Goal: Information Seeking & Learning: Learn about a topic

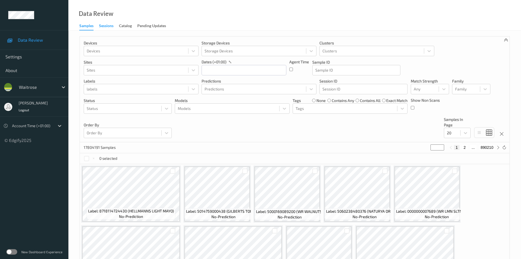
click at [103, 23] on div "Sessions" at bounding box center [106, 26] width 15 height 7
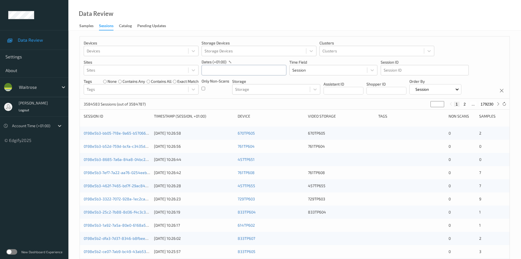
click at [256, 67] on input "text" at bounding box center [244, 70] width 85 height 10
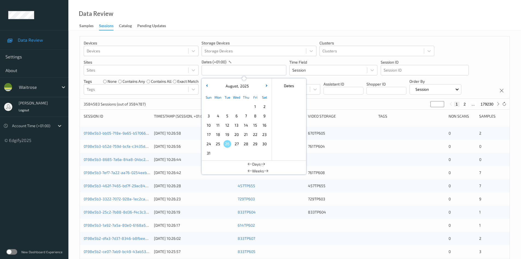
click at [235, 133] on span "20" at bounding box center [237, 135] width 8 height 8
type input "20/08/2025 00:00 -> 20/08/2025 23:59"
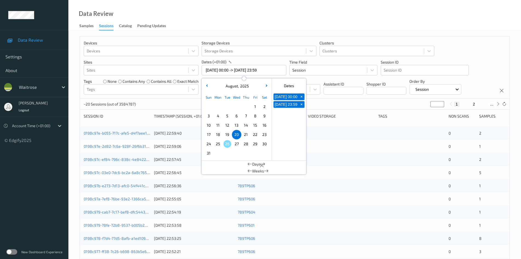
click at [464, 47] on div "Devices Devices Storage Devices Storage Devices Clusters Clusters Sites Sites d…" at bounding box center [295, 67] width 430 height 62
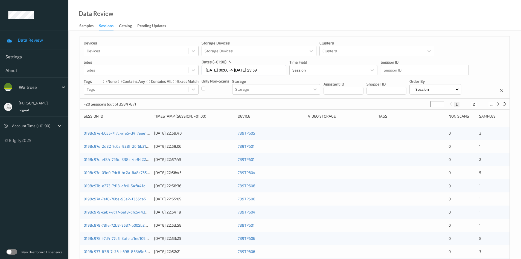
click at [206, 87] on div "Only Non-Scans" at bounding box center [216, 86] width 28 height 16
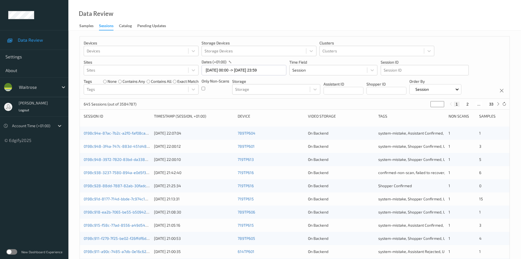
click at [40, 126] on div at bounding box center [32, 125] width 40 height 7
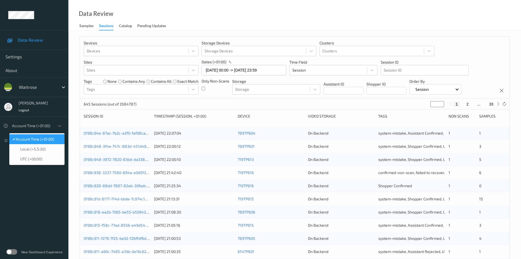
click at [41, 142] on div "✔  Account Time (+01:00)" at bounding box center [36, 139] width 55 height 10
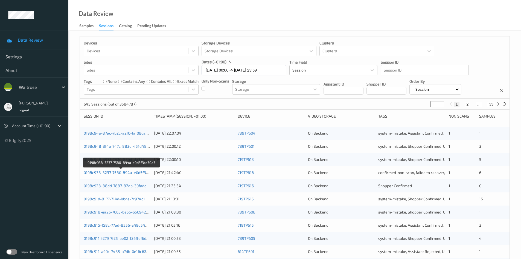
click at [126, 173] on link "0198c938-3237-7580-894a-e0d5f3ca30a3" at bounding box center [121, 172] width 75 height 5
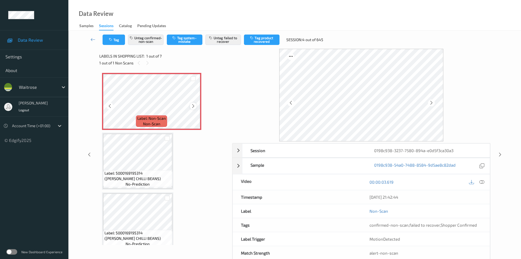
click at [195, 105] on icon at bounding box center [193, 105] width 5 height 5
click at [482, 182] on icon at bounding box center [482, 181] width 5 height 5
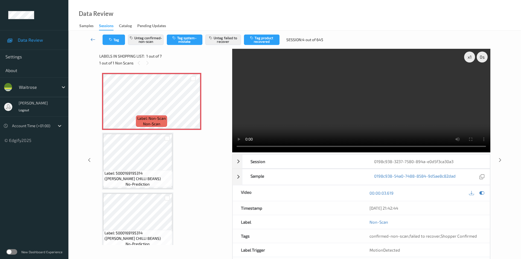
click at [92, 41] on icon at bounding box center [93, 39] width 5 height 5
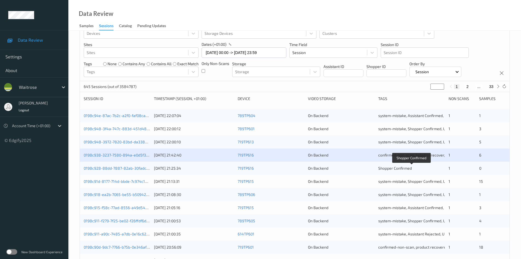
scroll to position [27, 0]
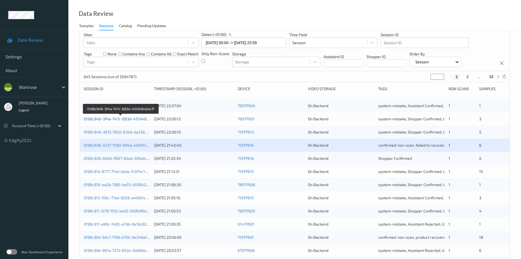
click at [108, 117] on link "0198c948-3f4a-747c-883d-451d48cb4e7f" at bounding box center [121, 118] width 75 height 5
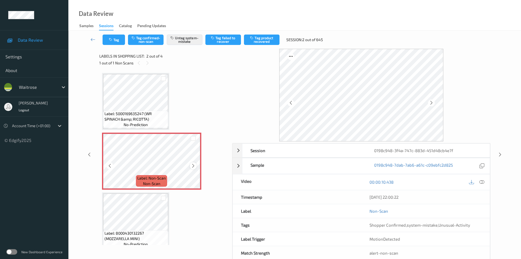
click at [196, 167] on div at bounding box center [193, 165] width 7 height 7
click at [195, 166] on icon at bounding box center [193, 165] width 5 height 5
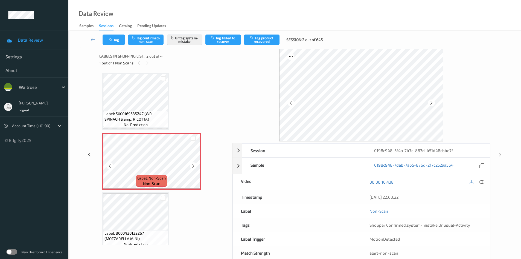
click at [195, 166] on icon at bounding box center [193, 165] width 5 height 5
click at [484, 180] on icon at bounding box center [482, 181] width 5 height 5
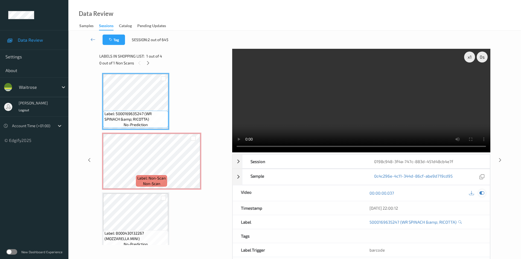
click at [480, 193] on icon at bounding box center [482, 192] width 5 height 5
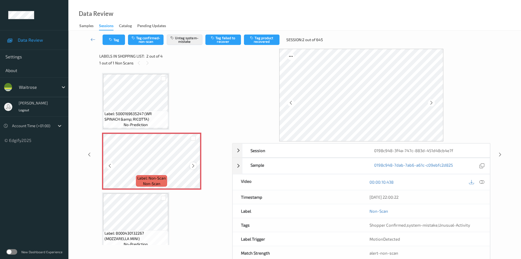
click at [194, 166] on icon at bounding box center [193, 165] width 5 height 5
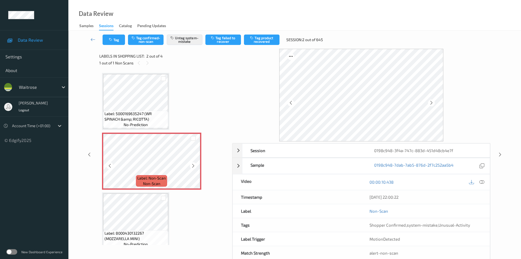
click at [194, 166] on icon at bounding box center [193, 165] width 5 height 5
click at [92, 39] on icon at bounding box center [93, 39] width 5 height 5
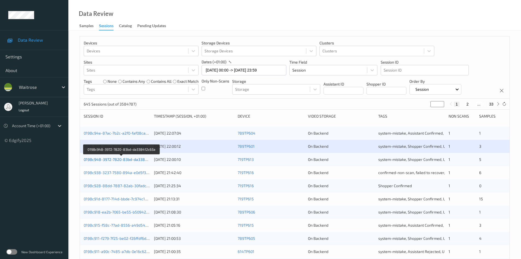
click at [120, 158] on link "0198c948-3972-7820-83bd-da338412c63a" at bounding box center [122, 159] width 76 height 5
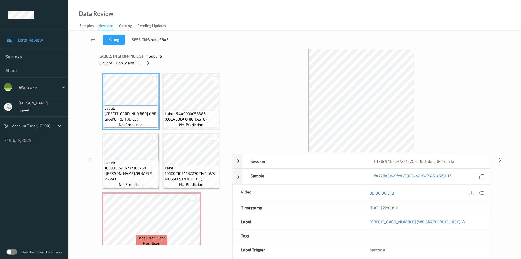
click at [145, 64] on div "0 out of 1 Non Scans" at bounding box center [163, 62] width 129 height 7
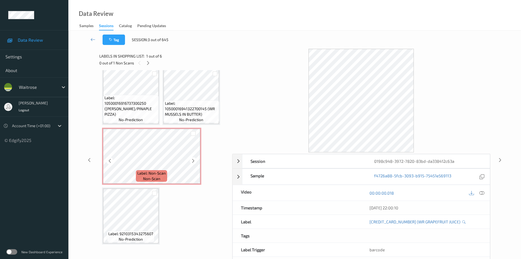
scroll to position [67, 0]
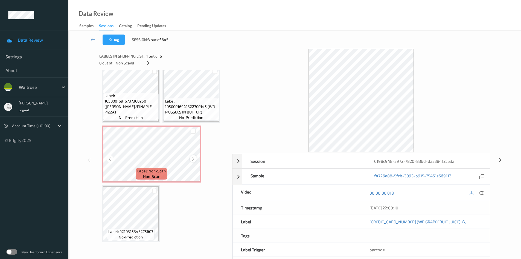
click at [194, 159] on icon at bounding box center [193, 158] width 5 height 5
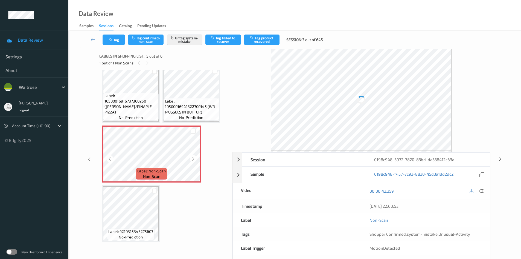
click at [194, 159] on icon at bounding box center [193, 158] width 5 height 5
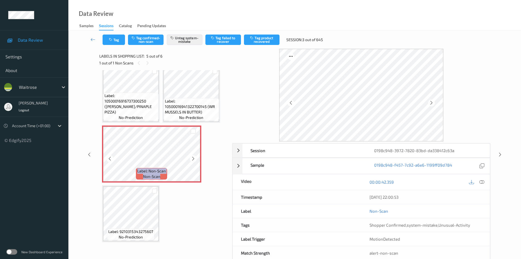
click at [194, 159] on icon at bounding box center [193, 158] width 5 height 5
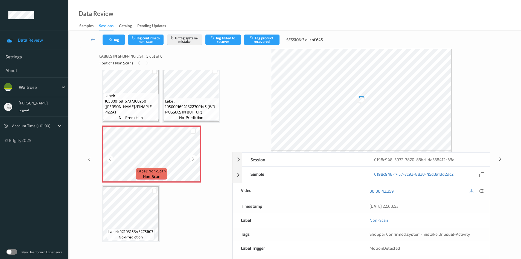
click at [194, 159] on icon at bounding box center [193, 158] width 5 height 5
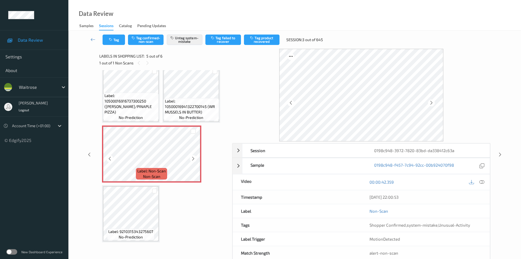
click at [194, 159] on icon at bounding box center [193, 158] width 5 height 5
click at [434, 102] on icon at bounding box center [431, 102] width 5 height 5
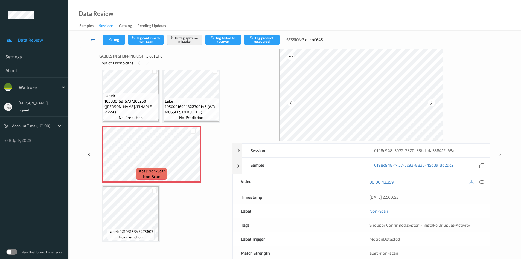
click at [91, 39] on icon at bounding box center [93, 39] width 5 height 5
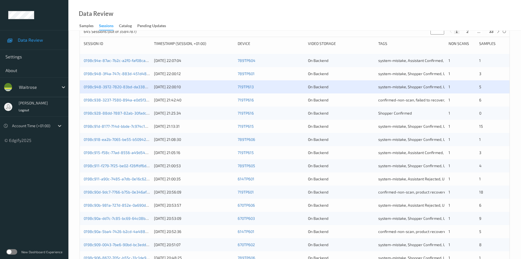
scroll to position [82, 0]
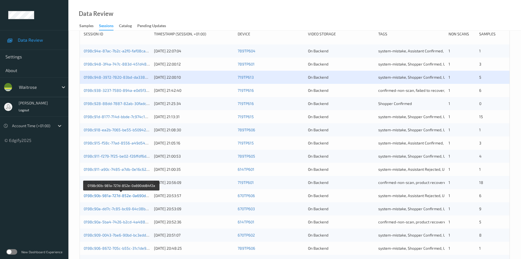
click at [110, 194] on link "0198c90b-981a-727d-852e-0a690dd84f2a" at bounding box center [121, 195] width 75 height 5
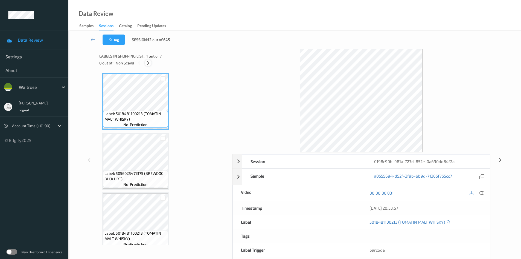
click at [148, 64] on icon at bounding box center [148, 62] width 5 height 5
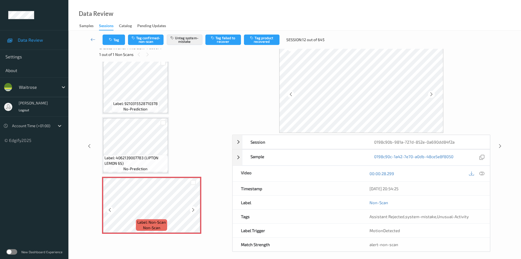
scroll to position [13, 0]
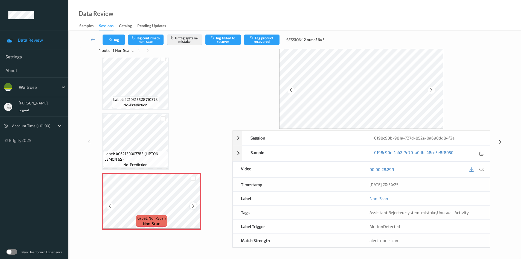
click at [193, 205] on icon at bounding box center [193, 205] width 5 height 5
click at [483, 171] on icon at bounding box center [482, 169] width 5 height 5
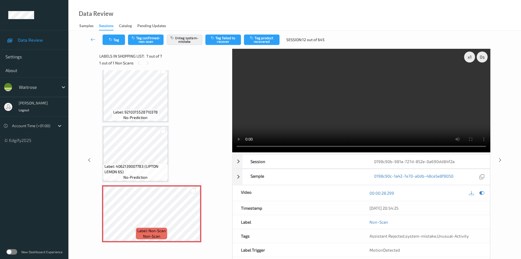
scroll to position [24, 0]
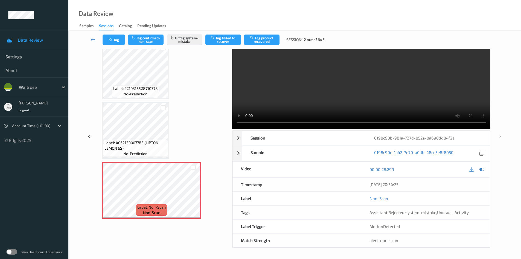
click at [94, 39] on icon at bounding box center [93, 39] width 5 height 5
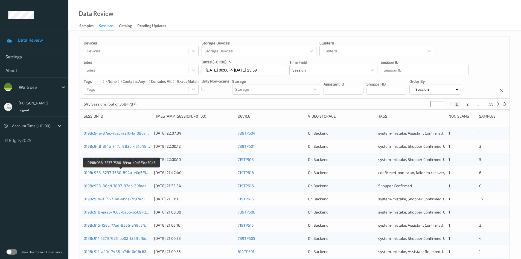
click at [126, 171] on link "0198c938-3237-7580-894a-e0d5f3ca30a3" at bounding box center [121, 172] width 75 height 5
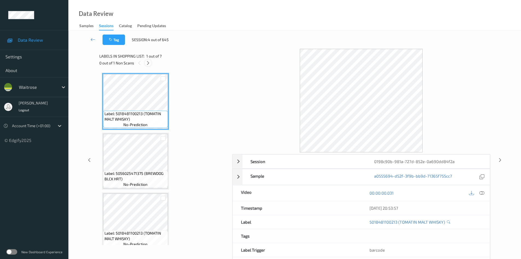
click at [148, 64] on icon at bounding box center [148, 62] width 5 height 5
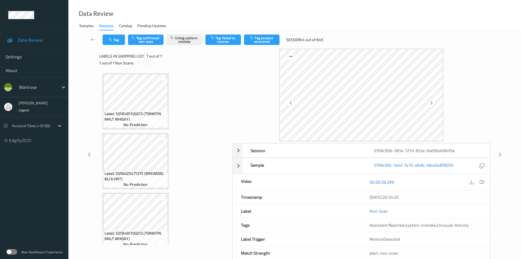
scroll to position [246, 0]
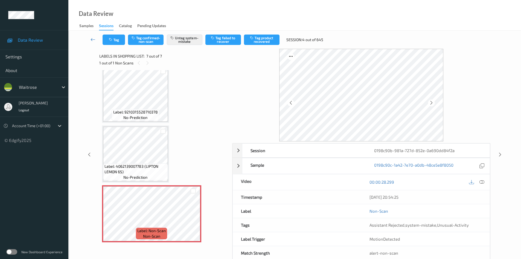
click at [93, 40] on icon at bounding box center [93, 39] width 5 height 5
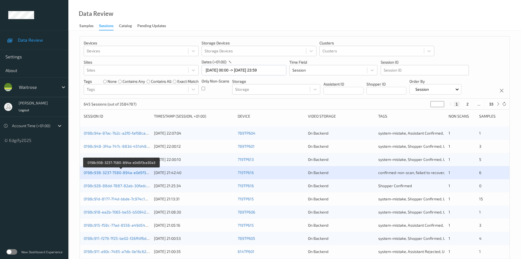
click at [110, 174] on link "0198c938-3237-7580-894a-e0d5f3ca30a3" at bounding box center [121, 172] width 75 height 5
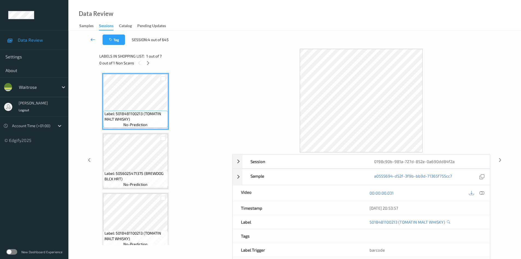
click at [93, 40] on icon at bounding box center [93, 39] width 5 height 5
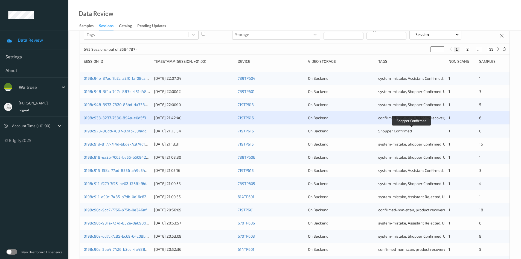
scroll to position [82, 0]
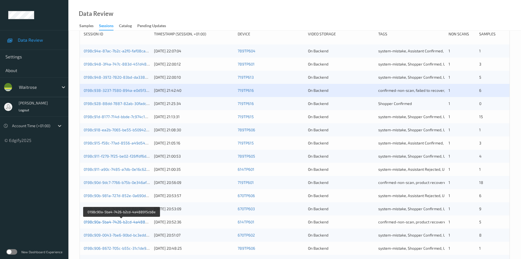
click at [118, 222] on link "0198c90a-5ba4-7426-b2cd-4a488915cb8e" at bounding box center [122, 221] width 76 height 5
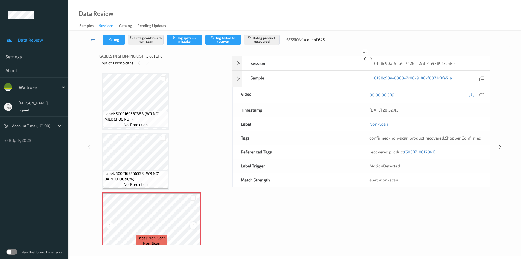
click at [192, 224] on icon at bounding box center [193, 225] width 5 height 5
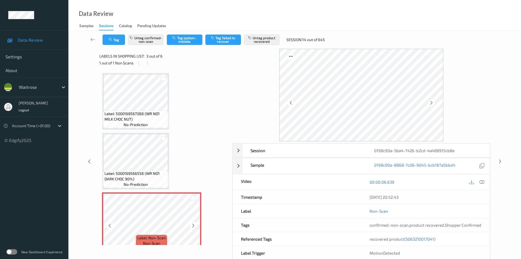
click at [192, 224] on icon at bounding box center [193, 225] width 5 height 5
click at [482, 181] on icon at bounding box center [482, 181] width 5 height 5
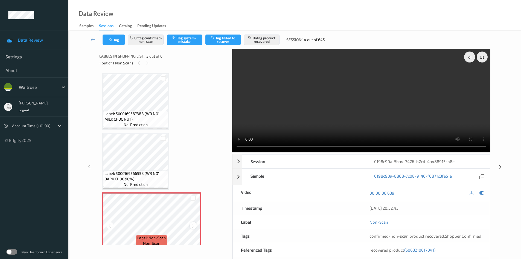
click at [193, 226] on icon at bounding box center [193, 225] width 5 height 5
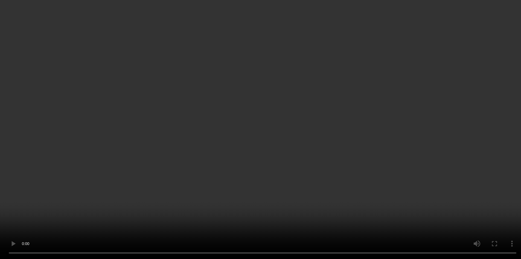
scroll to position [186, 0]
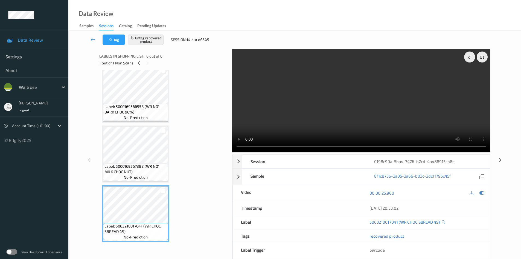
click at [89, 39] on link at bounding box center [92, 39] width 19 height 10
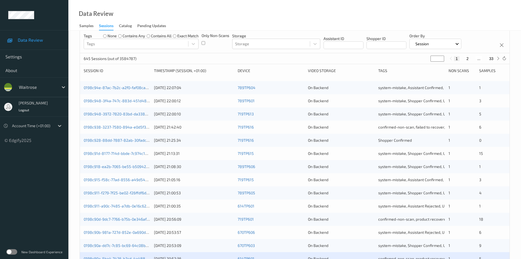
scroll to position [44, 0]
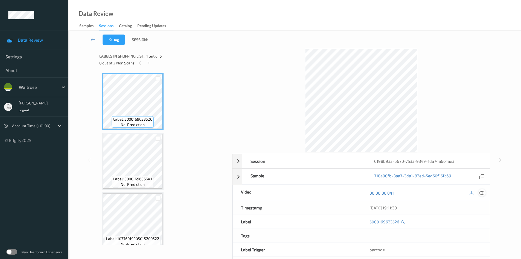
click at [481, 194] on icon at bounding box center [482, 192] width 5 height 5
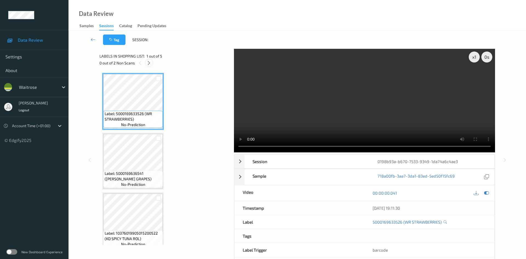
click at [149, 63] on icon at bounding box center [148, 62] width 5 height 5
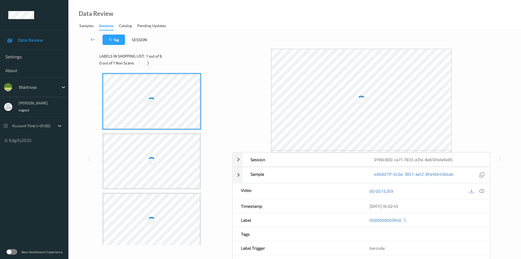
click at [149, 64] on icon at bounding box center [148, 62] width 5 height 5
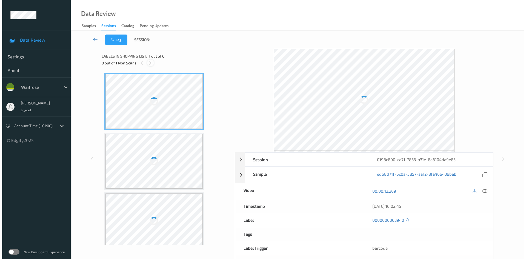
scroll to position [182, 0]
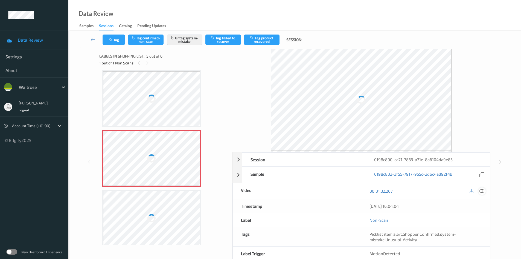
click at [481, 192] on icon at bounding box center [482, 190] width 5 height 5
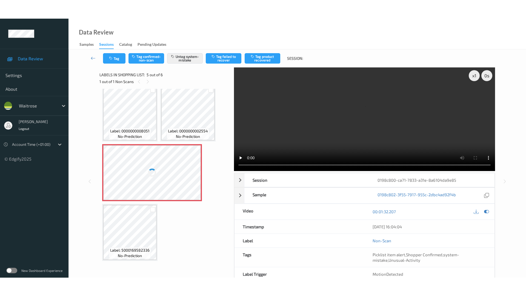
scroll to position [62, 0]
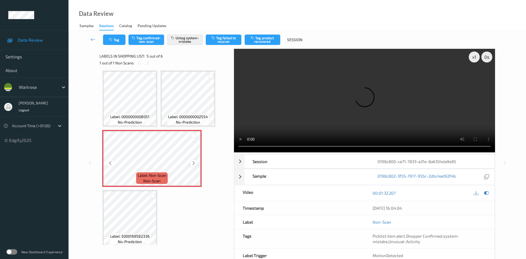
click at [194, 162] on icon at bounding box center [193, 162] width 5 height 5
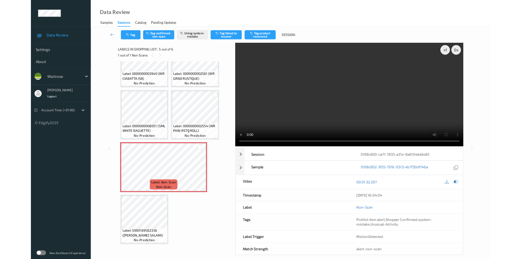
scroll to position [24, 0]
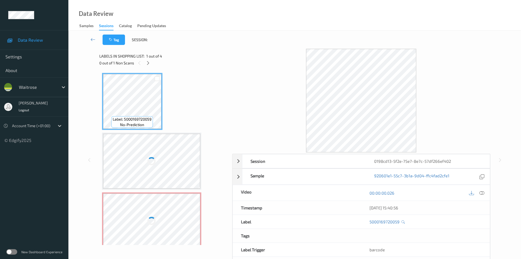
click at [486, 194] on div at bounding box center [477, 192] width 18 height 7
click at [484, 194] on icon at bounding box center [482, 192] width 5 height 5
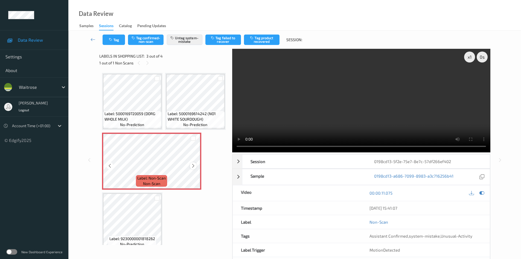
click at [192, 168] on icon at bounding box center [193, 165] width 5 height 5
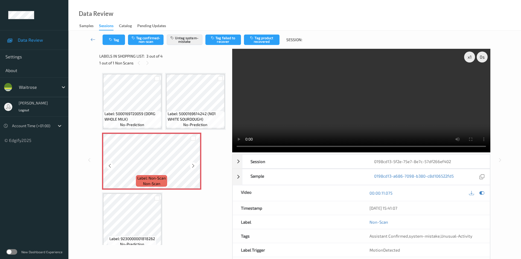
click at [192, 168] on icon at bounding box center [193, 165] width 5 height 5
click at [195, 168] on icon at bounding box center [193, 165] width 5 height 5
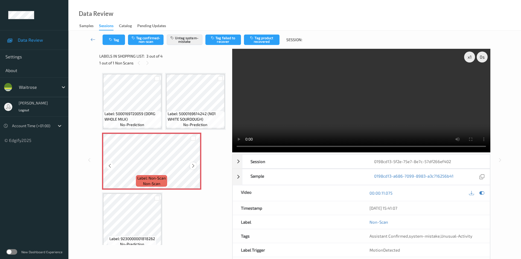
click at [195, 169] on div at bounding box center [193, 165] width 7 height 7
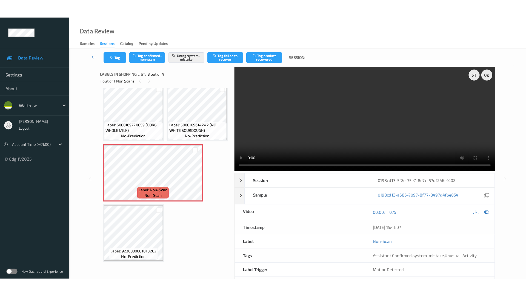
scroll to position [67, 0]
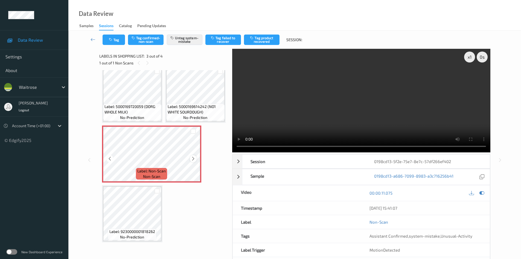
click at [193, 158] on icon at bounding box center [193, 158] width 5 height 5
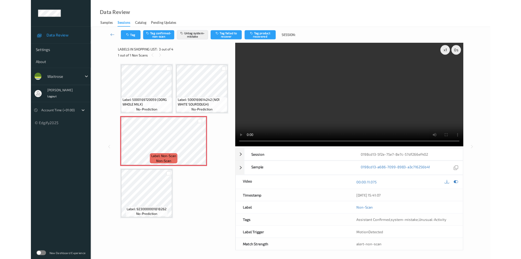
scroll to position [30, 0]
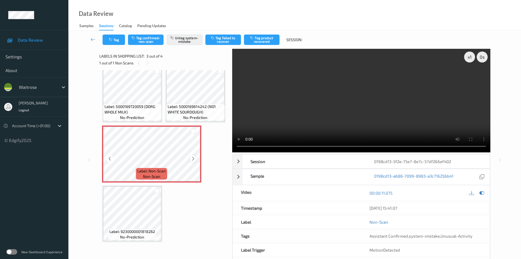
click at [194, 161] on icon at bounding box center [193, 158] width 5 height 5
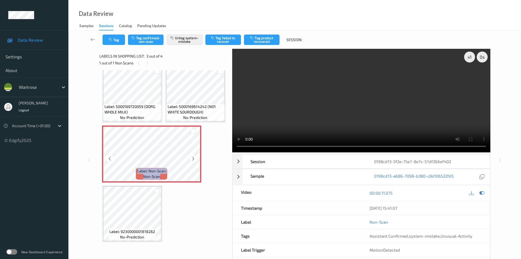
click at [194, 161] on icon at bounding box center [193, 158] width 5 height 5
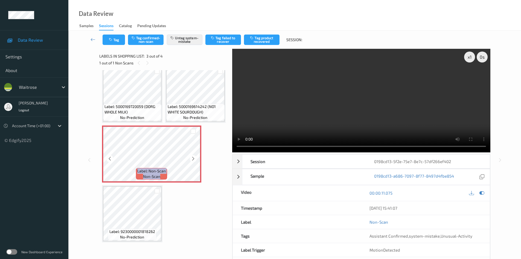
click at [194, 161] on icon at bounding box center [193, 158] width 5 height 5
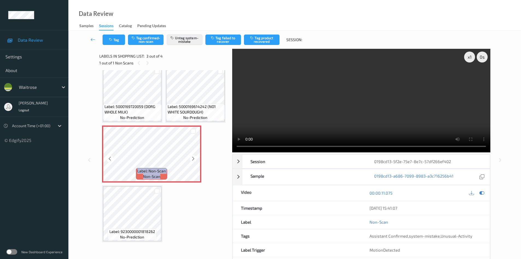
click at [194, 161] on icon at bounding box center [193, 158] width 5 height 5
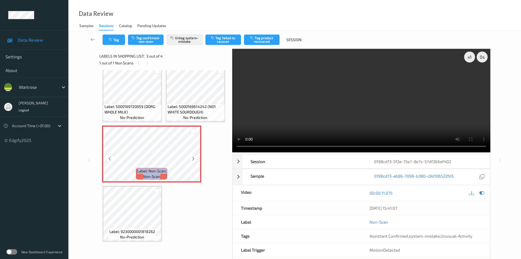
click at [194, 161] on icon at bounding box center [193, 158] width 5 height 5
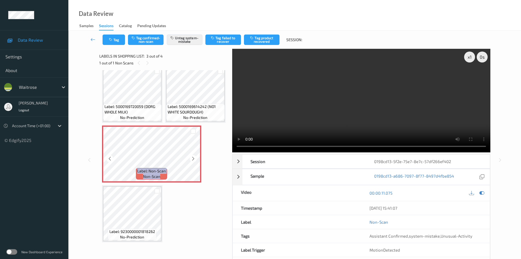
click at [194, 161] on icon at bounding box center [193, 158] width 5 height 5
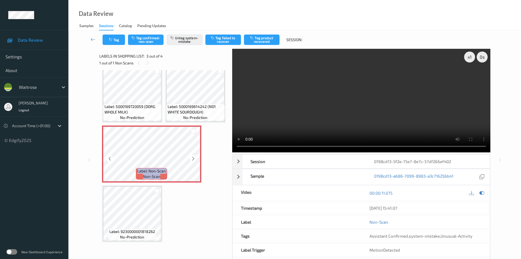
click at [194, 161] on icon at bounding box center [193, 158] width 5 height 5
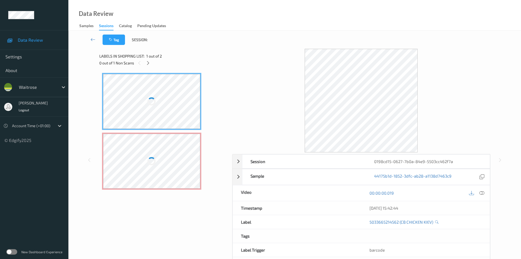
click at [175, 152] on div at bounding box center [151, 161] width 97 height 55
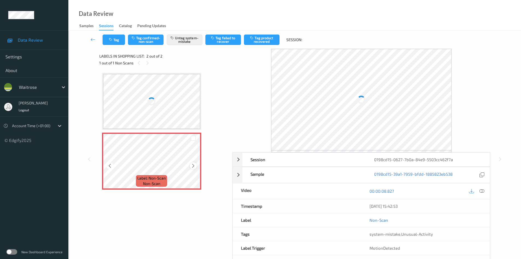
click at [192, 165] on icon at bounding box center [193, 165] width 5 height 5
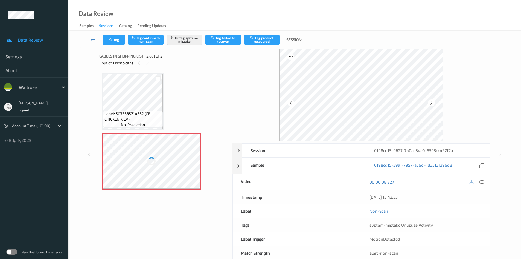
click at [192, 165] on div at bounding box center [151, 161] width 97 height 55
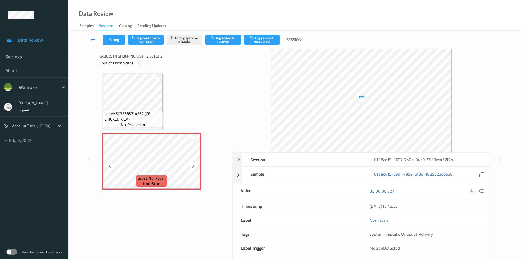
click at [192, 165] on icon at bounding box center [193, 165] width 5 height 5
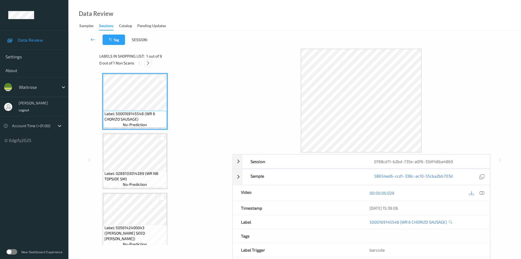
click at [149, 64] on icon at bounding box center [148, 62] width 5 height 5
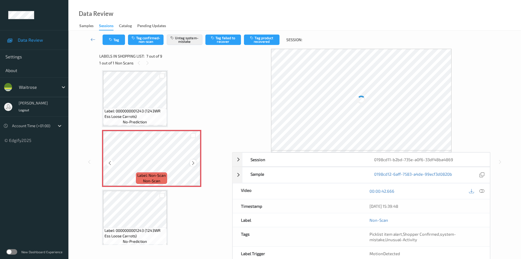
click at [192, 160] on div at bounding box center [193, 162] width 7 height 7
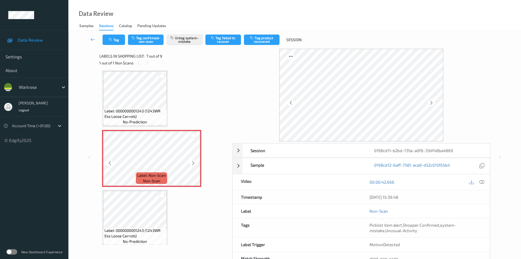
click at [192, 160] on div at bounding box center [193, 162] width 7 height 7
click at [483, 180] on icon at bounding box center [482, 181] width 5 height 5
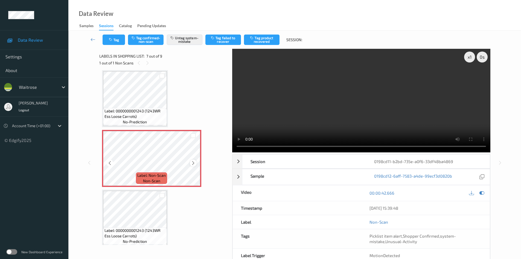
click at [192, 163] on icon at bounding box center [193, 162] width 5 height 5
click at [193, 161] on icon at bounding box center [193, 162] width 5 height 5
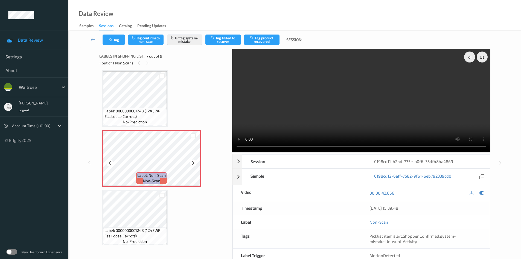
click at [193, 161] on icon at bounding box center [193, 162] width 5 height 5
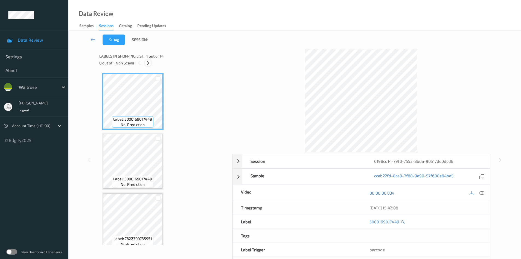
click at [148, 60] on icon at bounding box center [148, 62] width 5 height 5
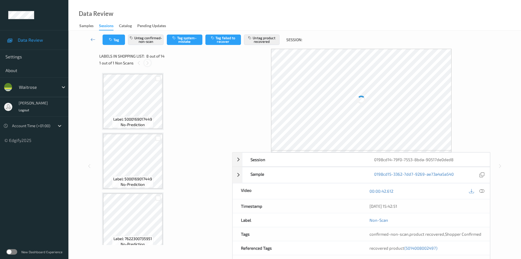
scroll to position [361, 0]
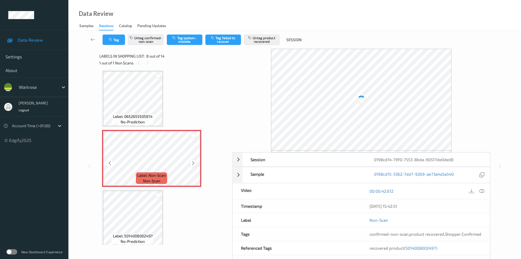
click at [195, 162] on icon at bounding box center [193, 162] width 5 height 5
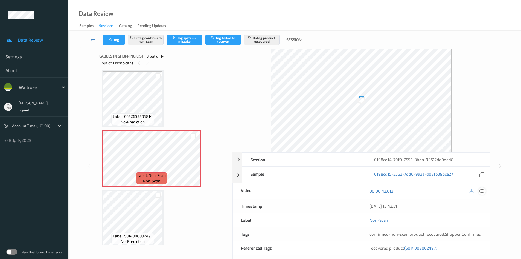
click at [485, 191] on icon at bounding box center [482, 190] width 5 height 5
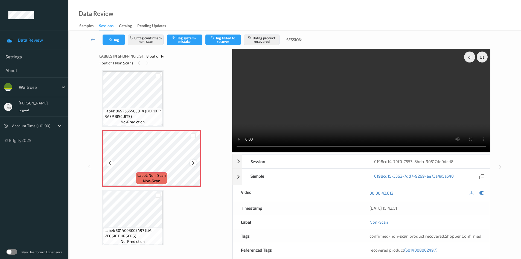
click at [193, 163] on icon at bounding box center [193, 162] width 5 height 5
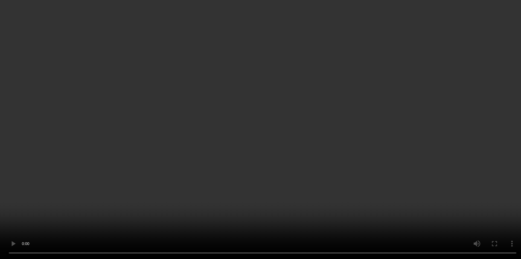
scroll to position [416, 0]
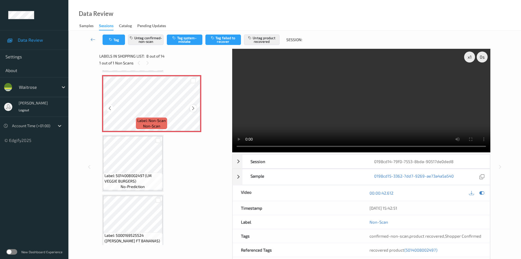
click at [191, 108] on icon at bounding box center [193, 108] width 5 height 5
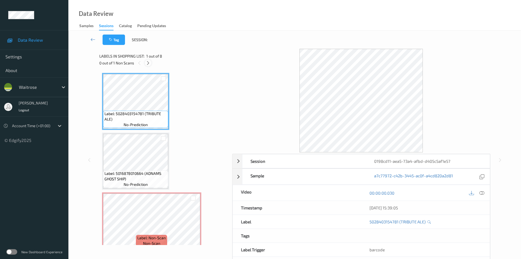
click at [149, 61] on icon at bounding box center [148, 62] width 5 height 5
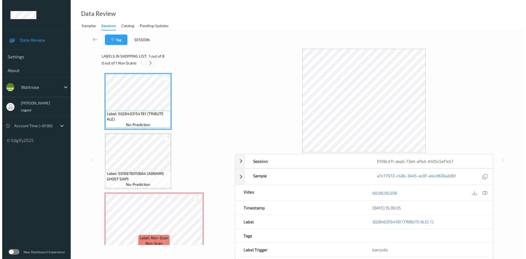
scroll to position [62, 0]
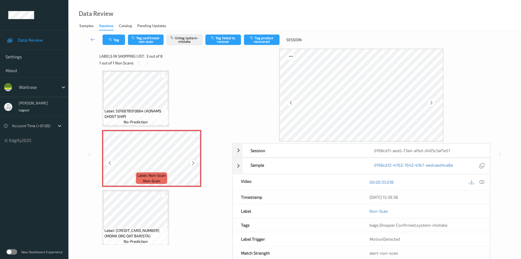
click at [194, 161] on icon at bounding box center [193, 162] width 5 height 5
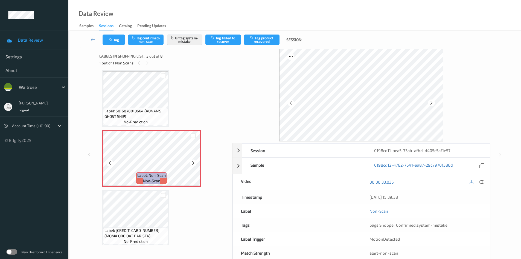
click at [194, 161] on icon at bounding box center [193, 162] width 5 height 5
click at [482, 182] on icon at bounding box center [482, 181] width 5 height 5
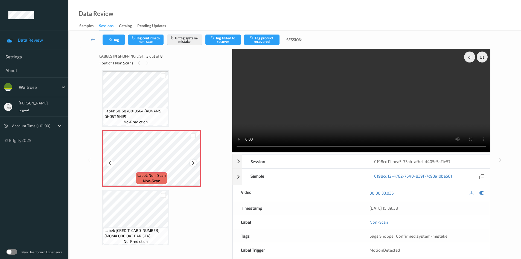
click at [192, 162] on icon at bounding box center [193, 162] width 5 height 5
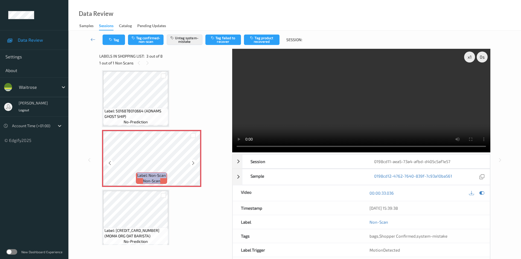
click at [192, 162] on icon at bounding box center [193, 162] width 5 height 5
click at [120, 37] on button "Tag" at bounding box center [114, 39] width 22 height 10
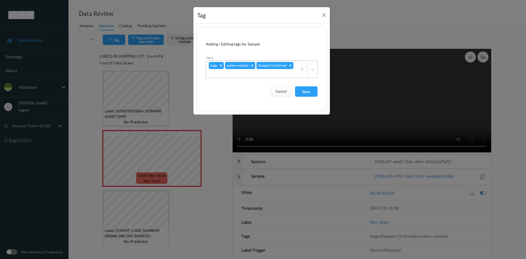
click at [266, 74] on div at bounding box center [252, 73] width 86 height 7
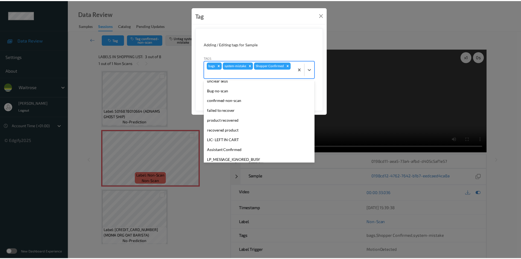
scroll to position [97, 0]
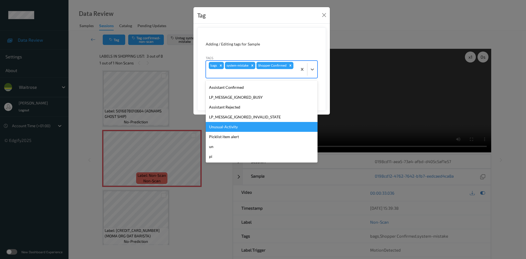
click at [245, 127] on div "Unusual-Activity" at bounding box center [262, 127] width 112 height 10
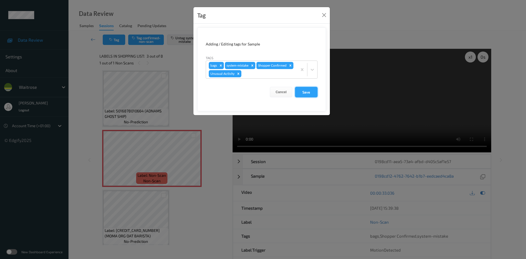
click at [300, 94] on button "Save" at bounding box center [306, 92] width 22 height 10
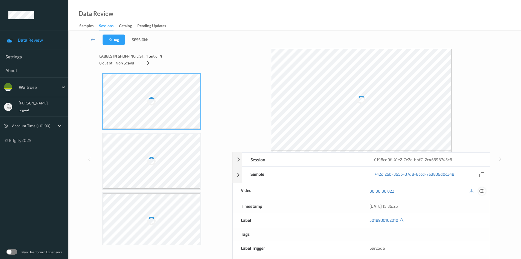
click at [483, 192] on icon at bounding box center [482, 190] width 5 height 5
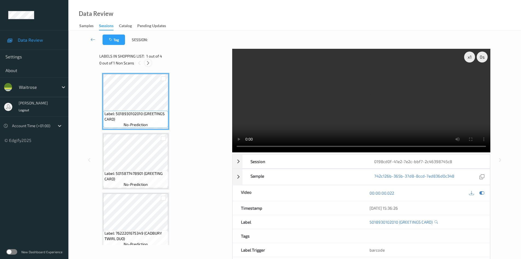
click at [149, 64] on icon at bounding box center [148, 62] width 5 height 5
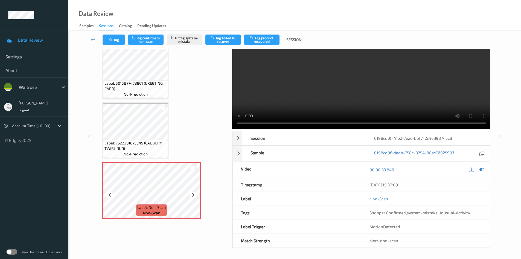
scroll to position [24, 0]
click at [193, 194] on icon at bounding box center [193, 194] width 5 height 5
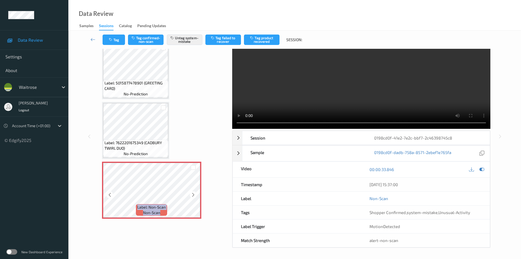
click at [193, 194] on icon at bounding box center [193, 194] width 5 height 5
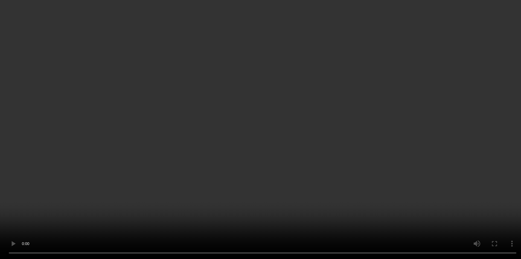
scroll to position [67, 0]
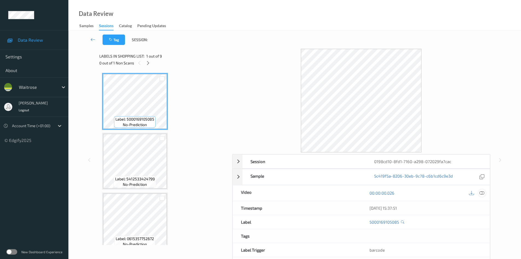
click at [482, 192] on icon at bounding box center [482, 192] width 5 height 5
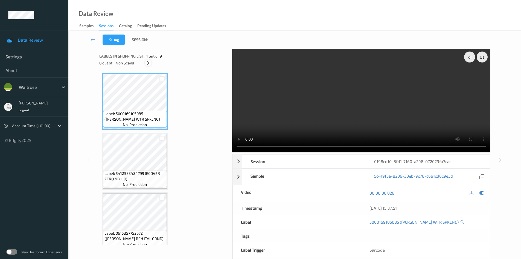
click at [150, 62] on icon at bounding box center [148, 62] width 5 height 5
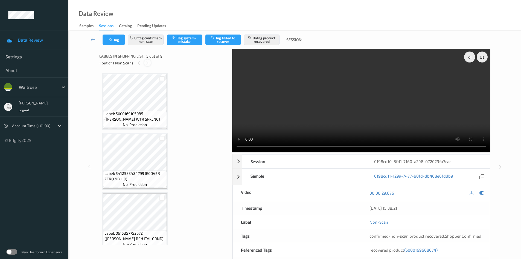
scroll to position [182, 0]
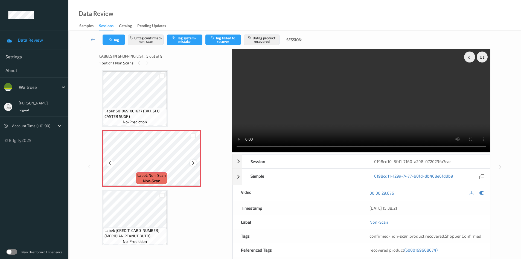
click at [194, 160] on icon at bounding box center [193, 162] width 5 height 5
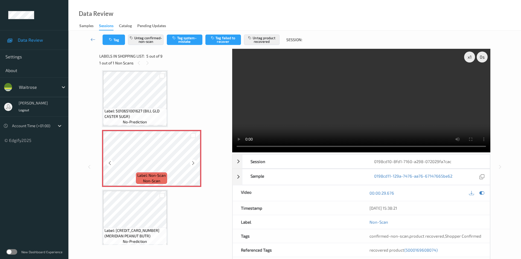
click at [194, 160] on icon at bounding box center [193, 162] width 5 height 5
click at [193, 162] on icon at bounding box center [193, 162] width 5 height 5
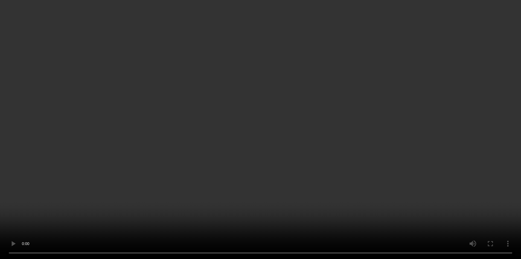
scroll to position [264, 0]
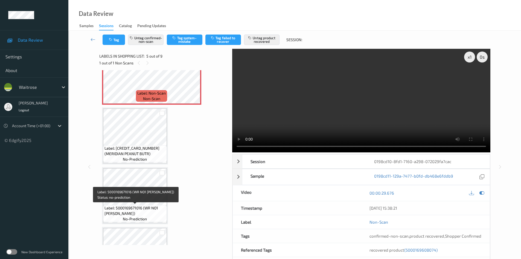
click at [131, 206] on span "Label: 5000169671016 (WR NO1 GIANDUJA CHOC)" at bounding box center [135, 210] width 61 height 11
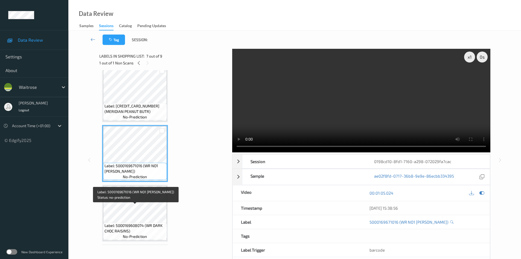
scroll to position [319, 0]
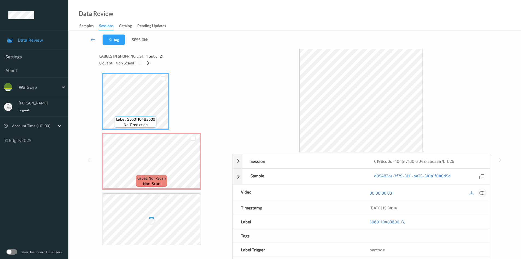
click at [482, 194] on icon at bounding box center [482, 192] width 5 height 5
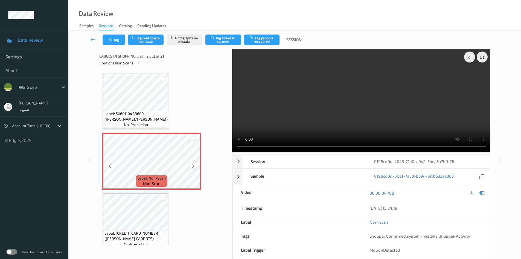
click at [191, 164] on icon at bounding box center [193, 165] width 5 height 5
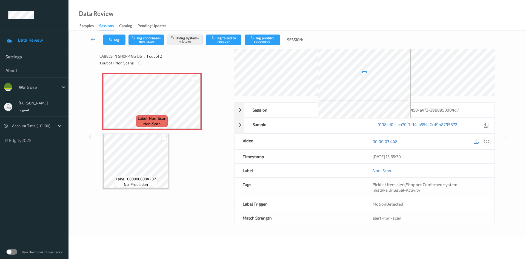
click at [488, 142] on icon at bounding box center [486, 141] width 5 height 5
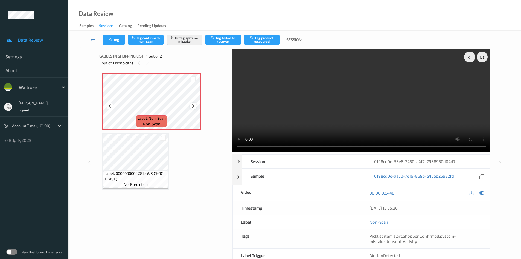
click at [193, 105] on icon at bounding box center [193, 105] width 5 height 5
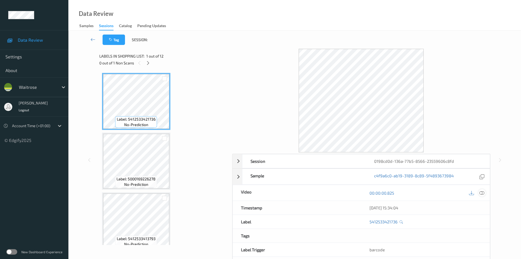
click at [482, 193] on icon at bounding box center [482, 192] width 5 height 5
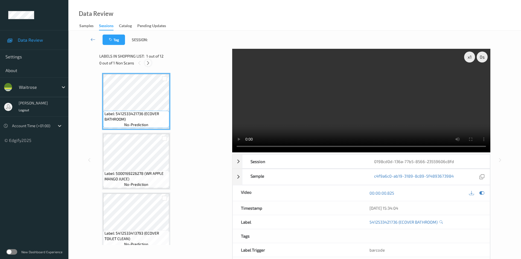
click at [149, 66] on div at bounding box center [148, 62] width 7 height 7
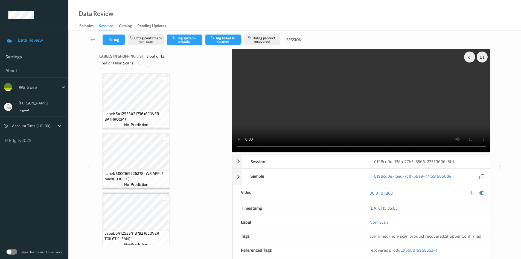
scroll to position [361, 0]
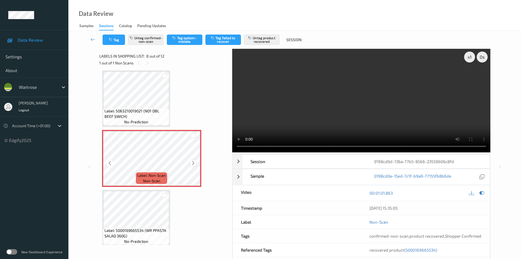
click at [193, 162] on icon at bounding box center [193, 162] width 5 height 5
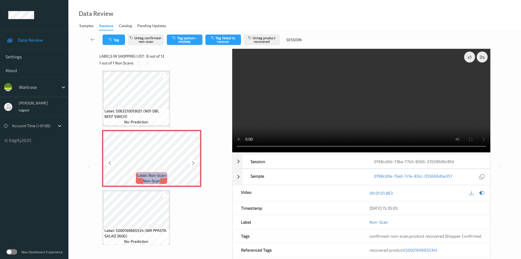
click at [193, 162] on icon at bounding box center [193, 162] width 5 height 5
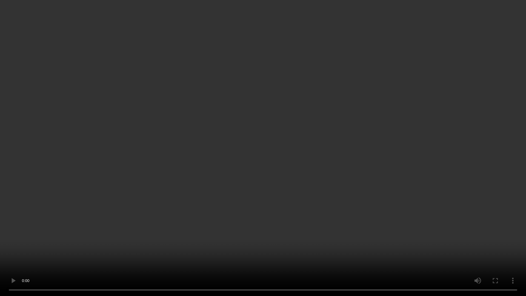
click at [494, 258] on video at bounding box center [263, 148] width 526 height 296
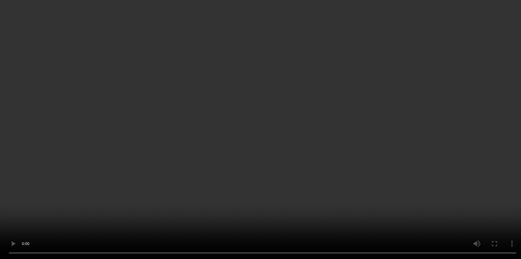
scroll to position [388, 0]
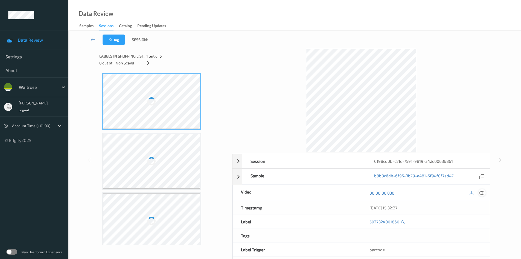
click at [483, 192] on icon at bounding box center [482, 192] width 5 height 5
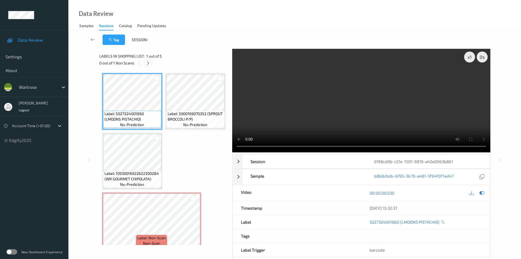
click at [149, 64] on icon at bounding box center [148, 62] width 5 height 5
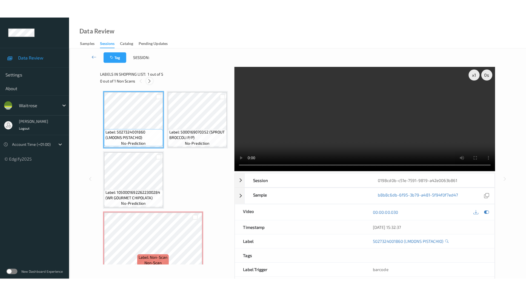
scroll to position [122, 0]
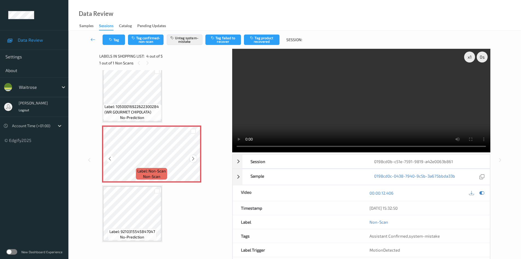
click at [192, 161] on icon at bounding box center [193, 158] width 5 height 5
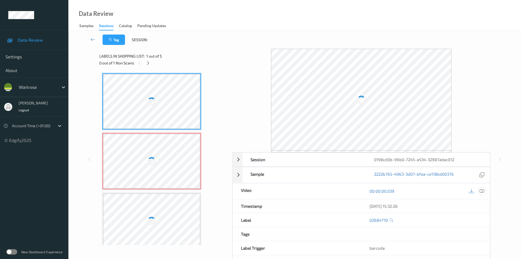
click at [482, 192] on icon at bounding box center [482, 190] width 5 height 5
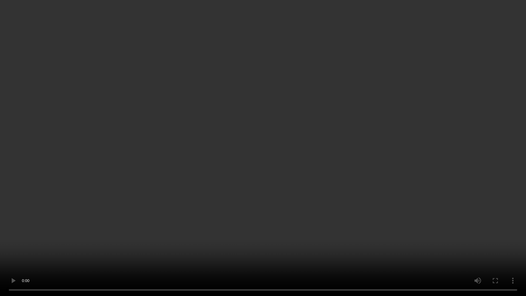
click at [492, 258] on video at bounding box center [263, 148] width 526 height 296
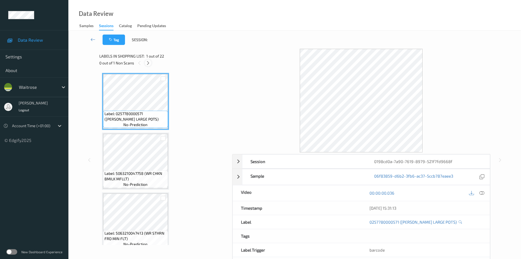
click at [149, 61] on icon at bounding box center [148, 62] width 5 height 5
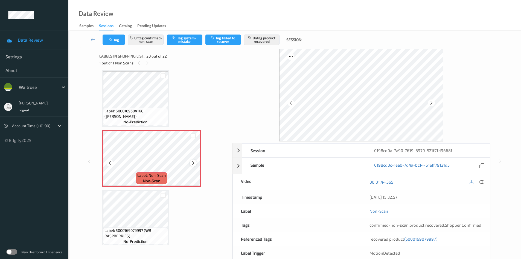
click at [191, 162] on div at bounding box center [193, 162] width 7 height 7
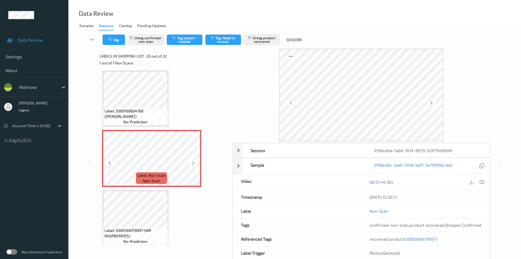
click at [191, 162] on div at bounding box center [193, 162] width 7 height 7
click at [483, 183] on icon at bounding box center [482, 181] width 5 height 5
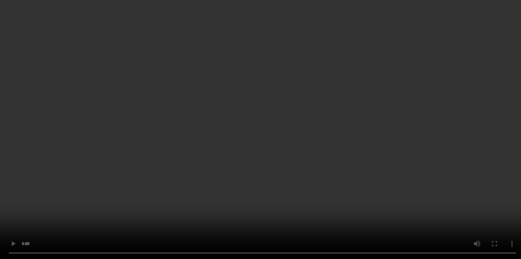
scroll to position [1132, 0]
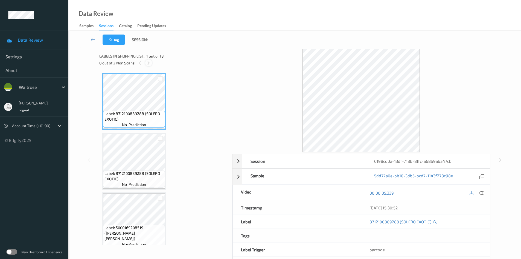
click at [149, 62] on icon at bounding box center [148, 62] width 5 height 5
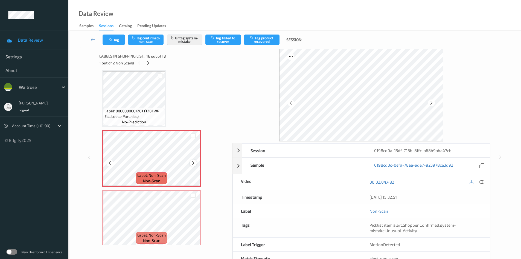
click at [192, 162] on icon at bounding box center [193, 162] width 5 height 5
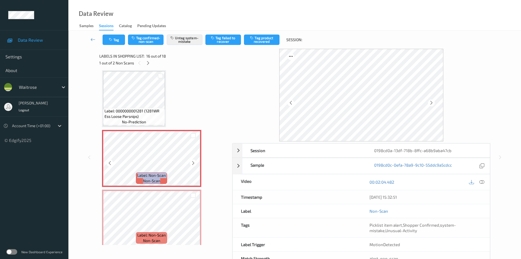
click at [192, 162] on icon at bounding box center [193, 162] width 5 height 5
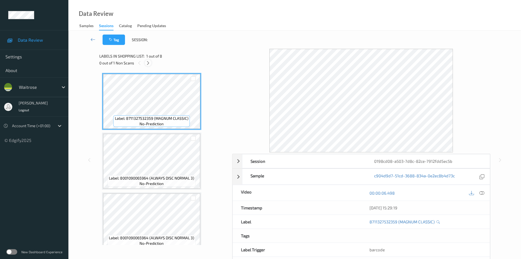
click at [147, 62] on icon at bounding box center [148, 62] width 5 height 5
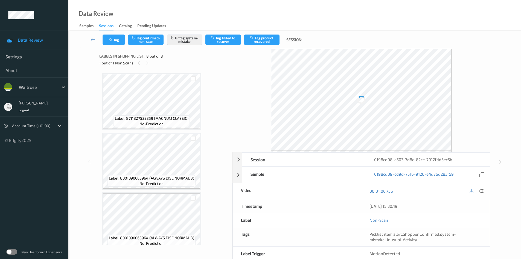
scroll to position [305, 0]
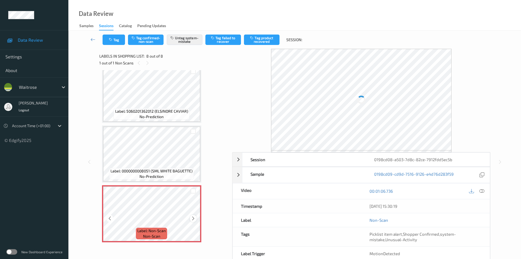
click at [194, 218] on icon at bounding box center [193, 218] width 5 height 5
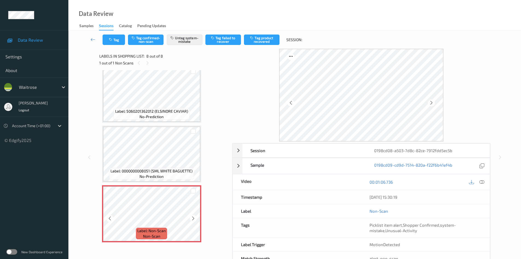
click at [194, 218] on icon at bounding box center [193, 218] width 5 height 5
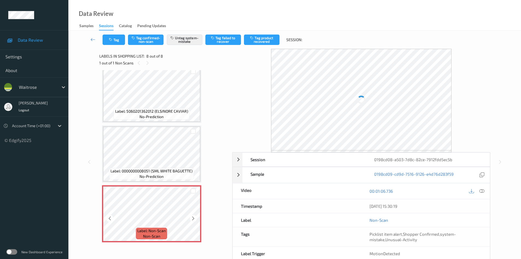
click at [194, 218] on icon at bounding box center [193, 218] width 5 height 5
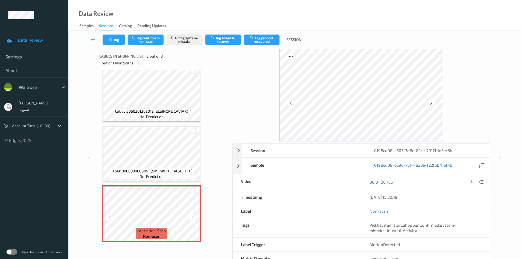
click at [194, 218] on icon at bounding box center [193, 218] width 5 height 5
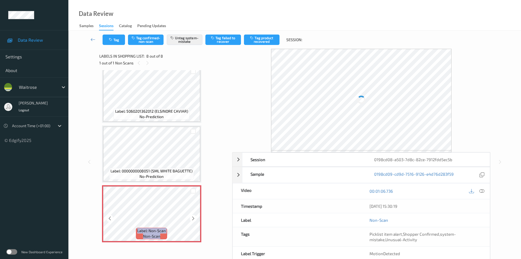
click at [194, 218] on icon at bounding box center [193, 218] width 5 height 5
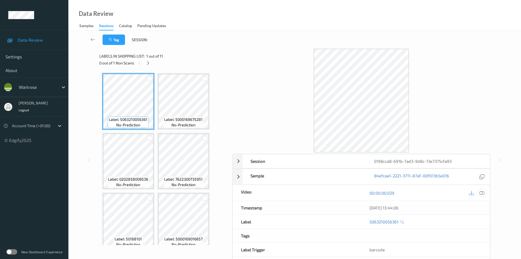
click at [484, 193] on icon at bounding box center [482, 192] width 5 height 5
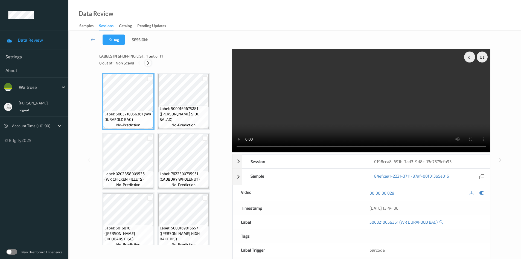
click at [148, 66] on div at bounding box center [148, 62] width 7 height 7
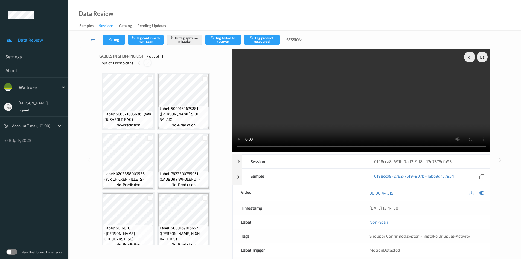
scroll to position [122, 0]
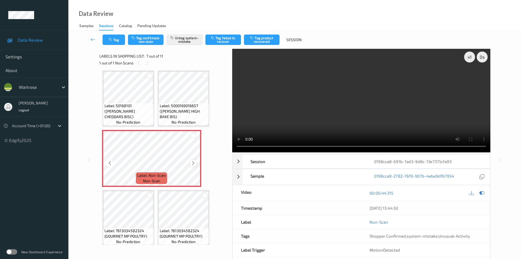
click at [193, 165] on icon at bounding box center [193, 162] width 5 height 5
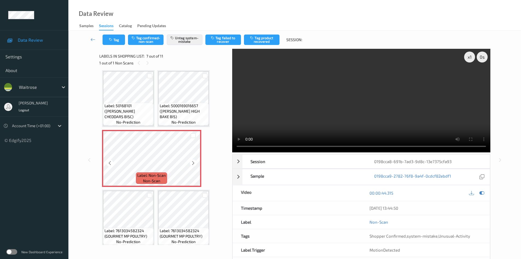
click at [193, 165] on icon at bounding box center [193, 162] width 5 height 5
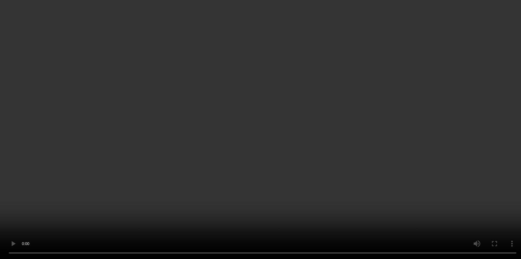
scroll to position [186, 0]
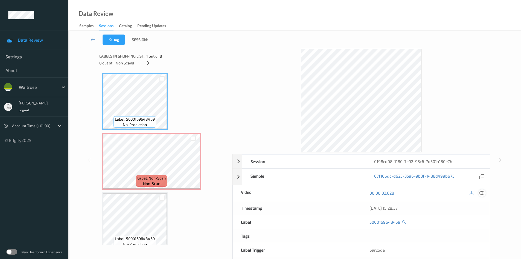
click at [481, 196] on div at bounding box center [482, 192] width 7 height 7
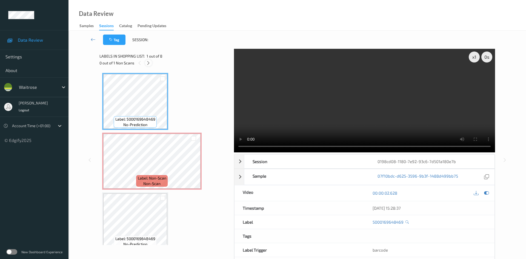
click at [149, 63] on icon at bounding box center [148, 62] width 5 height 5
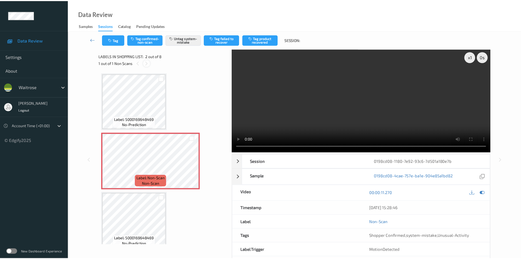
scroll to position [3, 0]
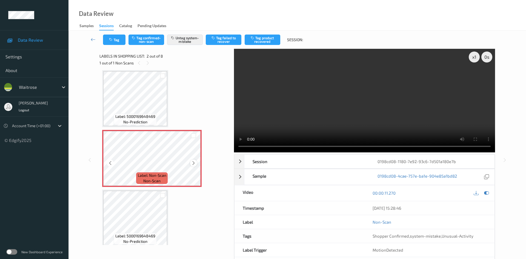
click at [194, 163] on icon at bounding box center [193, 162] width 5 height 5
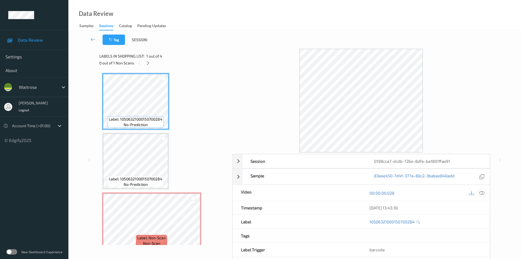
click at [482, 192] on icon at bounding box center [482, 192] width 5 height 5
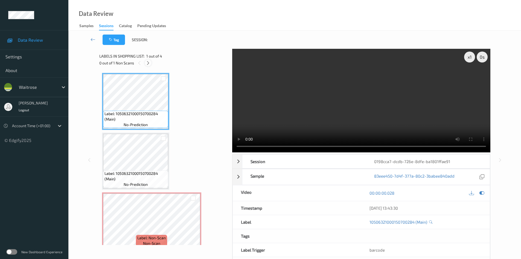
click at [148, 61] on icon at bounding box center [148, 62] width 5 height 5
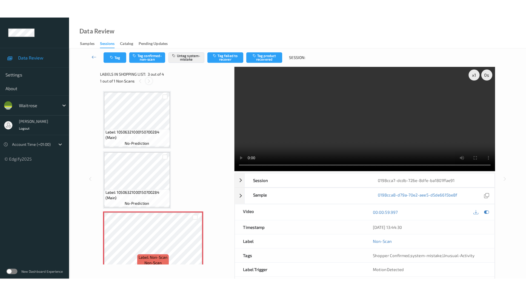
scroll to position [62, 0]
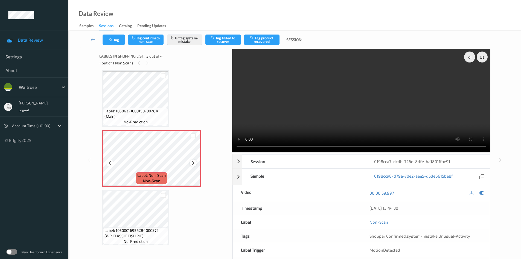
click at [195, 163] on icon at bounding box center [193, 162] width 5 height 5
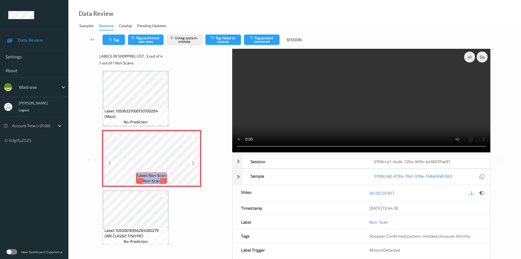
click at [195, 163] on icon at bounding box center [193, 162] width 5 height 5
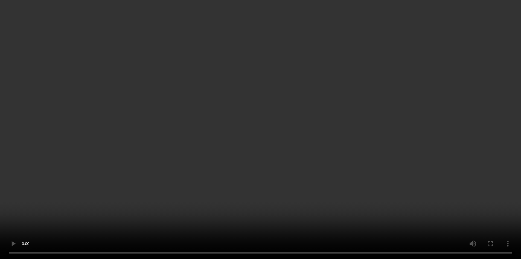
scroll to position [67, 0]
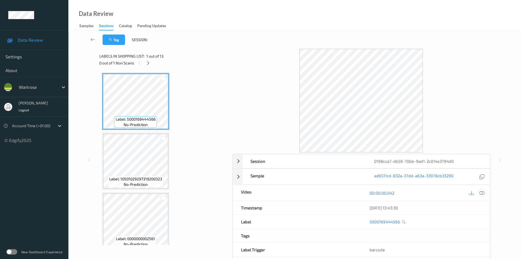
click at [484, 193] on icon at bounding box center [482, 192] width 5 height 5
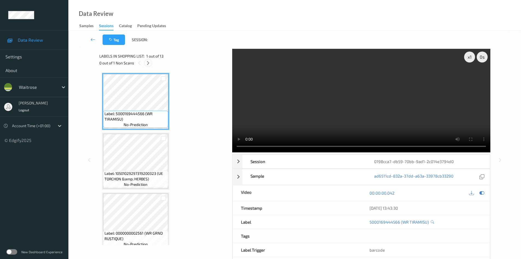
click at [148, 61] on icon at bounding box center [148, 62] width 5 height 5
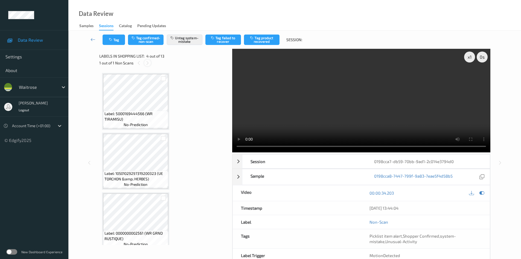
scroll to position [122, 0]
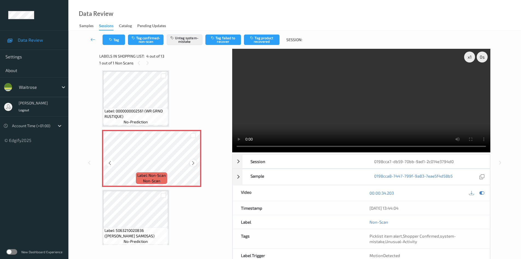
click at [194, 162] on icon at bounding box center [193, 162] width 5 height 5
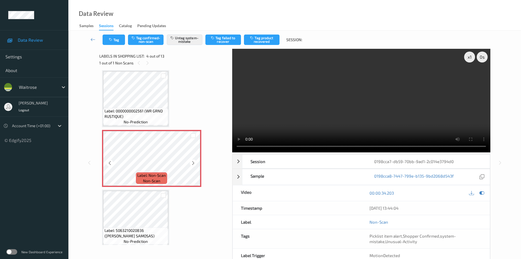
click at [194, 162] on icon at bounding box center [193, 162] width 5 height 5
click at [194, 163] on icon at bounding box center [193, 162] width 5 height 5
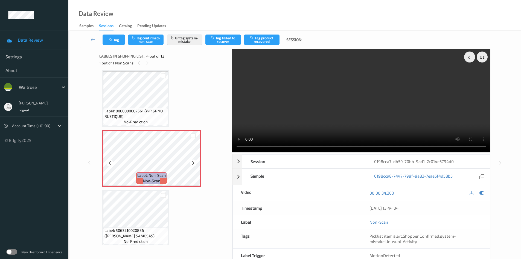
click at [194, 163] on icon at bounding box center [193, 162] width 5 height 5
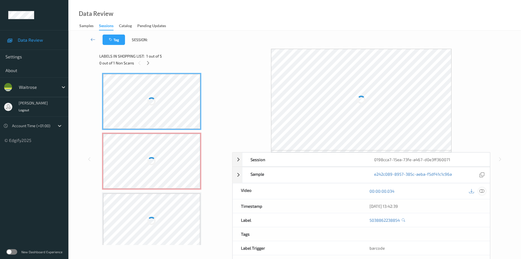
click at [484, 192] on icon at bounding box center [482, 190] width 5 height 5
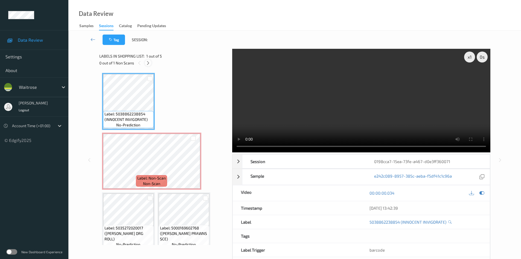
click at [146, 62] on icon at bounding box center [148, 62] width 5 height 5
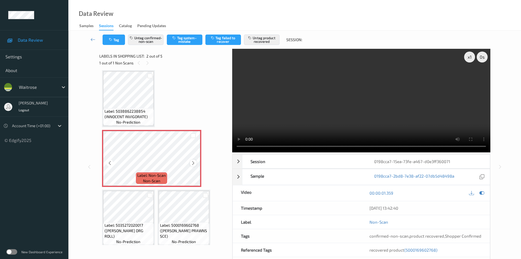
click at [192, 164] on icon at bounding box center [193, 162] width 5 height 5
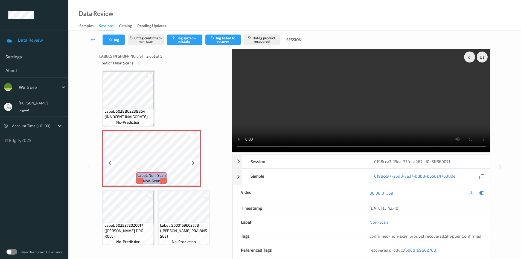
click at [192, 164] on icon at bounding box center [193, 162] width 5 height 5
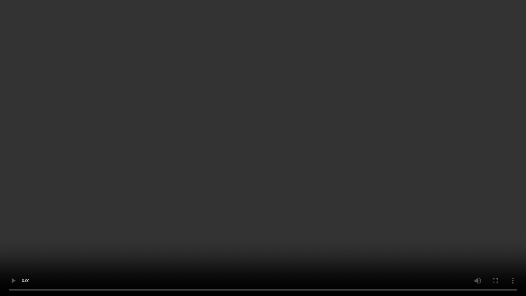
click at [490, 216] on video at bounding box center [263, 148] width 526 height 296
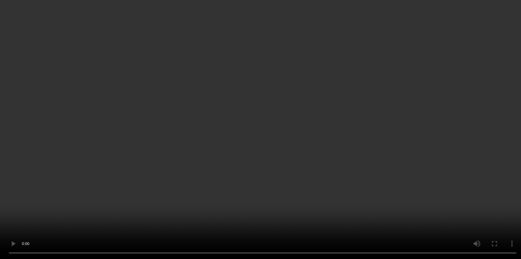
scroll to position [0, 0]
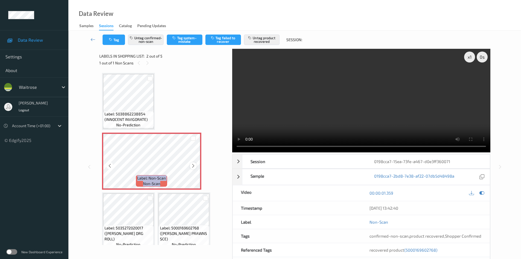
click at [192, 166] on icon at bounding box center [193, 165] width 5 height 5
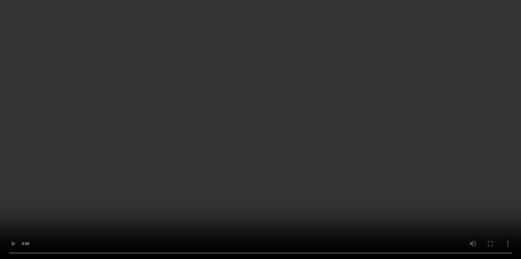
scroll to position [55, 0]
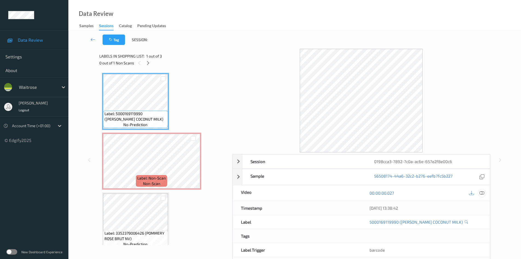
click at [483, 192] on icon at bounding box center [482, 192] width 5 height 5
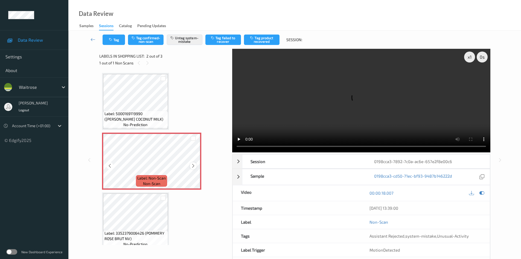
click at [193, 165] on icon at bounding box center [193, 165] width 5 height 5
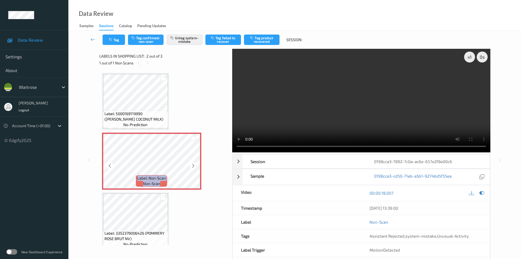
click at [193, 165] on icon at bounding box center [193, 165] width 5 height 5
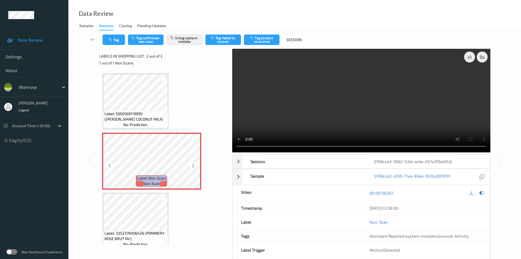
click at [193, 165] on icon at bounding box center [193, 165] width 5 height 5
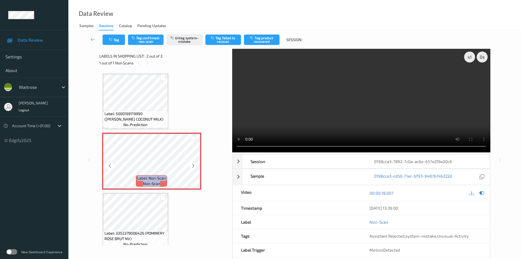
click at [193, 165] on icon at bounding box center [193, 165] width 5 height 5
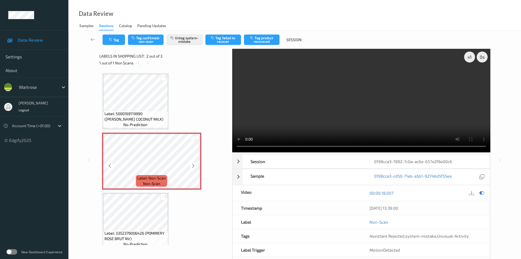
click at [193, 165] on icon at bounding box center [193, 165] width 5 height 5
click at [195, 164] on icon at bounding box center [193, 165] width 5 height 5
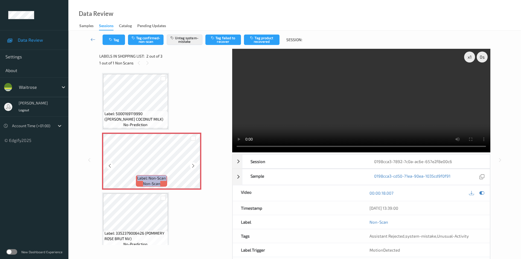
click at [195, 164] on icon at bounding box center [193, 165] width 5 height 5
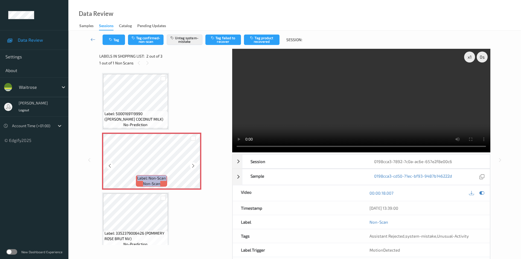
click at [195, 164] on icon at bounding box center [193, 165] width 5 height 5
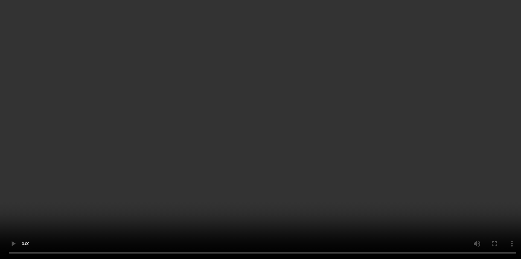
scroll to position [7, 0]
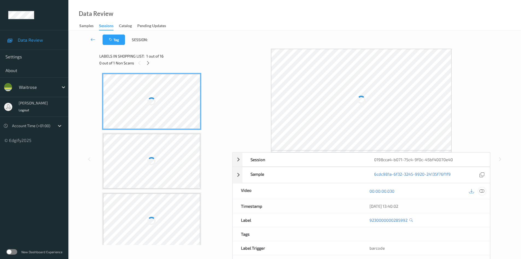
click at [482, 190] on icon at bounding box center [482, 190] width 5 height 5
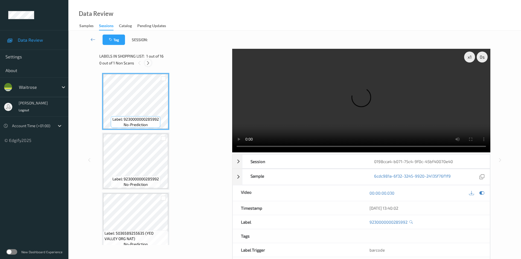
click at [148, 64] on icon at bounding box center [148, 62] width 5 height 5
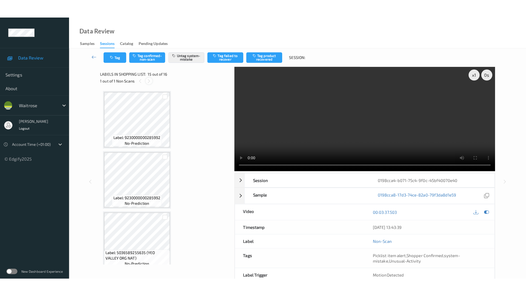
scroll to position [779, 0]
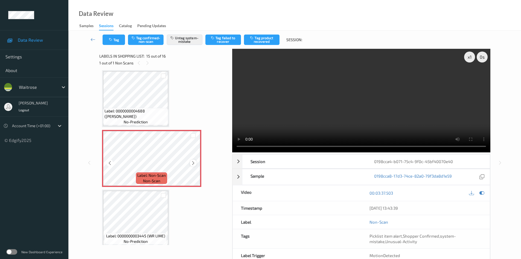
click at [194, 162] on icon at bounding box center [193, 162] width 5 height 5
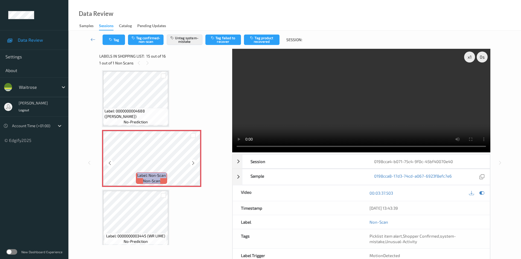
click at [194, 162] on icon at bounding box center [193, 162] width 5 height 5
click at [193, 161] on icon at bounding box center [193, 162] width 5 height 5
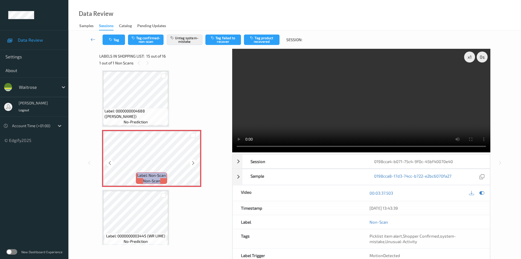
click at [193, 161] on icon at bounding box center [193, 162] width 5 height 5
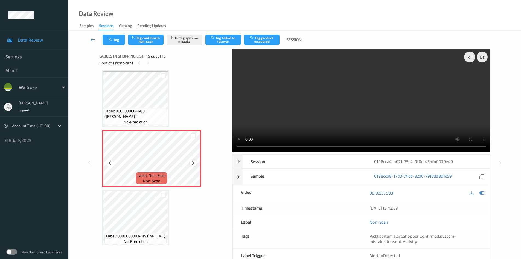
click at [193, 162] on icon at bounding box center [193, 162] width 5 height 5
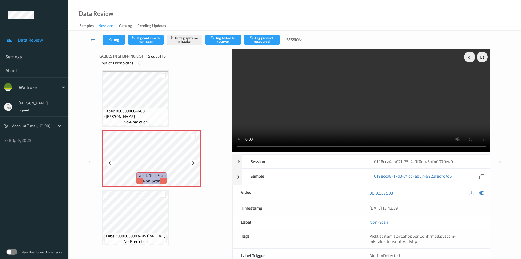
click at [193, 162] on icon at bounding box center [193, 162] width 5 height 5
click at [194, 164] on icon at bounding box center [193, 162] width 5 height 5
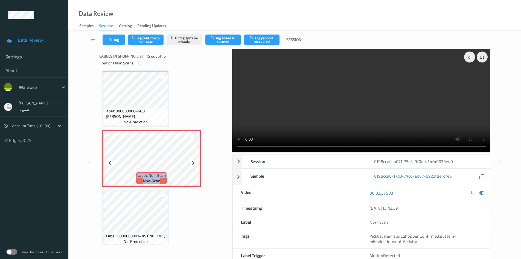
click at [194, 164] on icon at bounding box center [193, 162] width 5 height 5
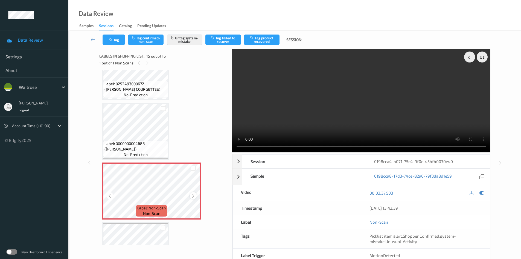
click at [193, 194] on icon at bounding box center [193, 195] width 5 height 5
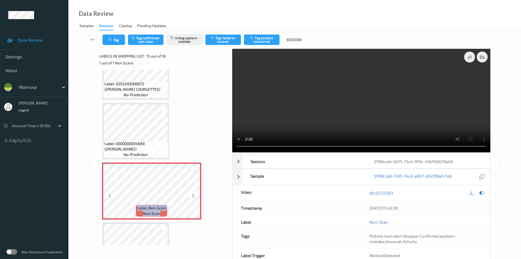
click at [193, 194] on icon at bounding box center [193, 195] width 5 height 5
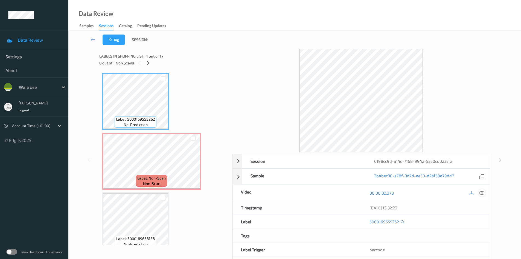
click at [481, 194] on icon at bounding box center [482, 192] width 5 height 5
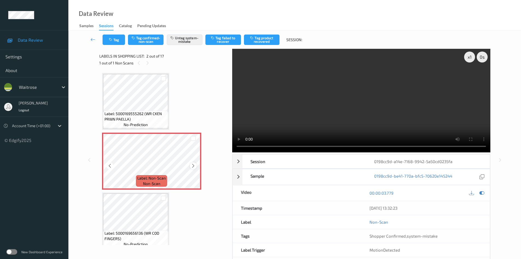
click at [195, 165] on icon at bounding box center [193, 165] width 5 height 5
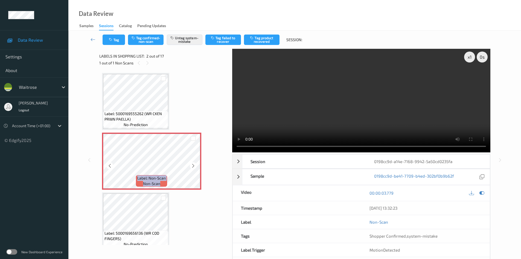
click at [195, 165] on icon at bounding box center [193, 165] width 5 height 5
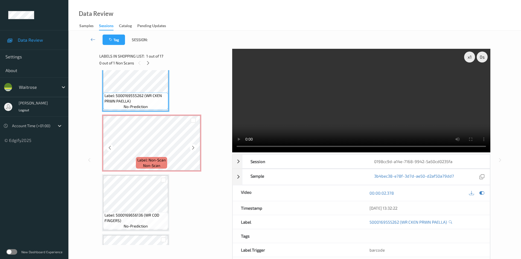
scroll to position [27, 0]
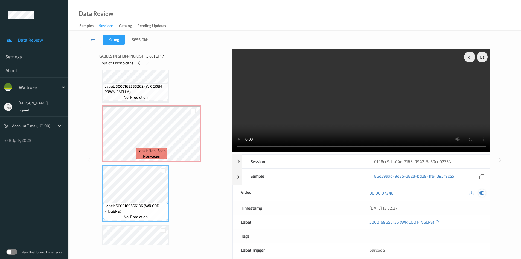
click at [482, 191] on icon at bounding box center [482, 192] width 5 height 5
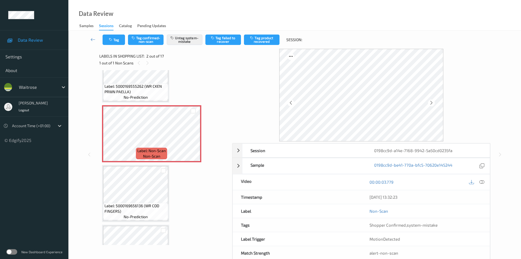
click at [479, 192] on div "21/08/2025 13:32:23" at bounding box center [426, 197] width 129 height 14
click at [483, 182] on icon at bounding box center [482, 181] width 5 height 5
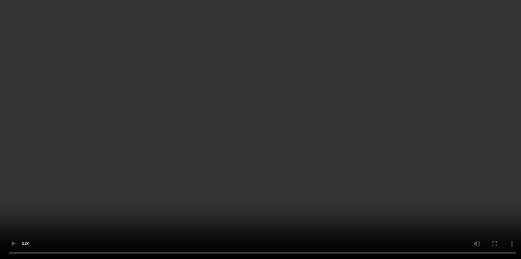
scroll to position [0, 0]
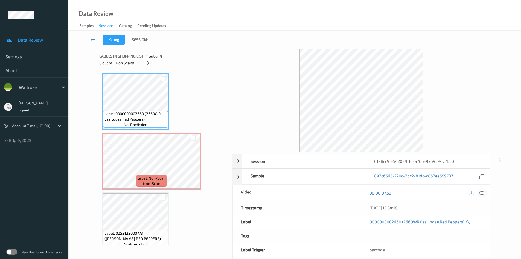
click at [483, 194] on icon at bounding box center [482, 192] width 5 height 5
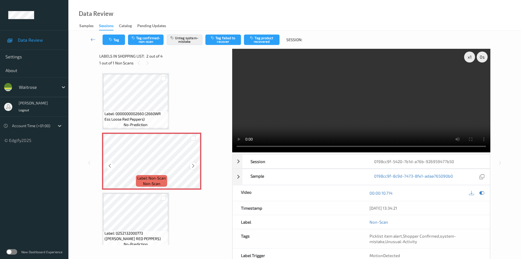
click at [194, 166] on icon at bounding box center [193, 165] width 5 height 5
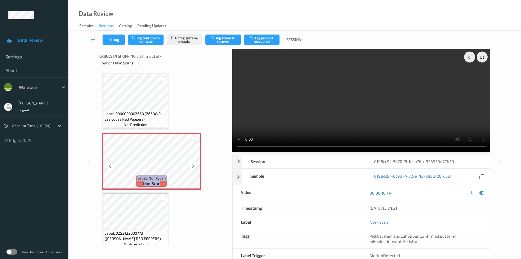
click at [194, 166] on icon at bounding box center [193, 165] width 5 height 5
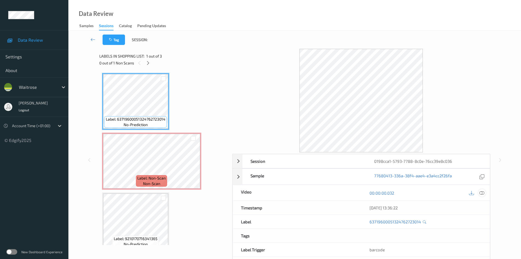
click at [482, 192] on icon at bounding box center [482, 192] width 5 height 5
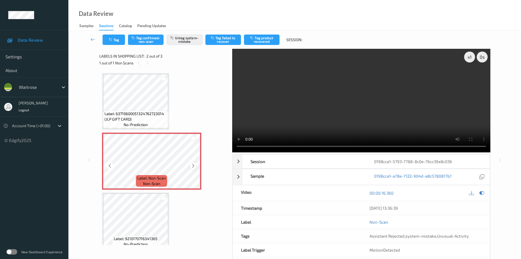
click at [193, 164] on icon at bounding box center [193, 165] width 5 height 5
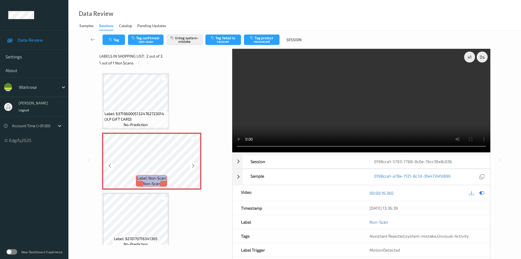
click at [193, 164] on icon at bounding box center [193, 165] width 5 height 5
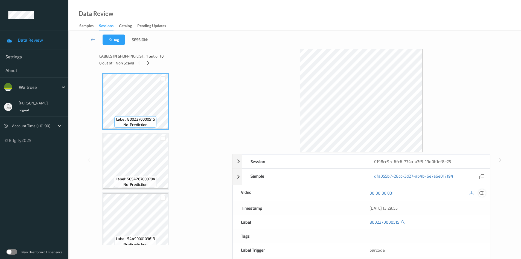
click at [484, 194] on icon at bounding box center [482, 192] width 5 height 5
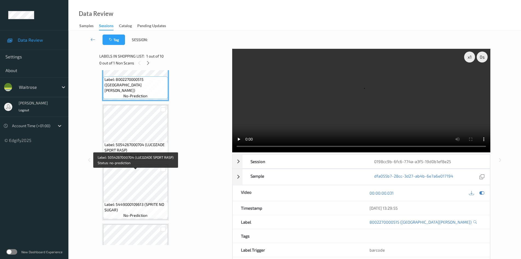
scroll to position [82, 0]
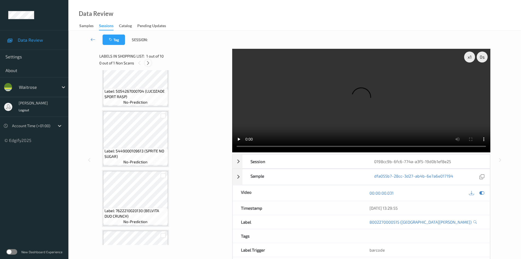
click at [148, 62] on icon at bounding box center [148, 62] width 5 height 5
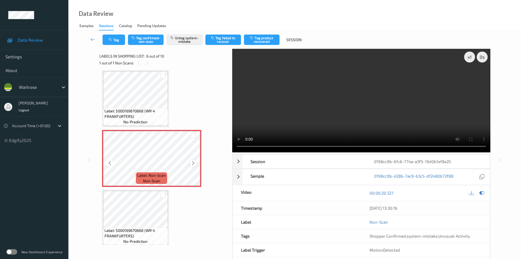
click at [195, 163] on icon at bounding box center [193, 162] width 5 height 5
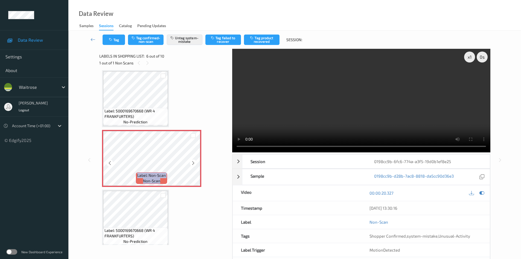
click at [195, 163] on icon at bounding box center [193, 162] width 5 height 5
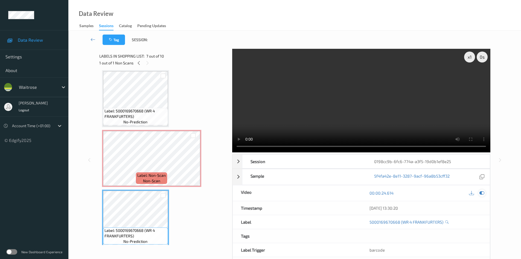
click at [482, 193] on icon at bounding box center [482, 192] width 5 height 5
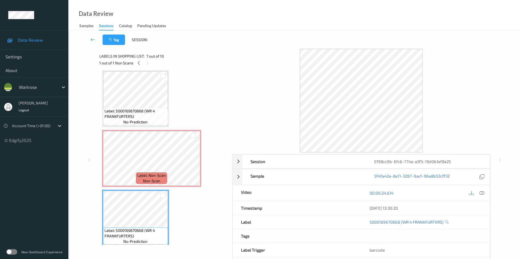
click at [202, 4] on div "Data Review Samples Sessions Catalog Pending Updates" at bounding box center [294, 15] width 453 height 31
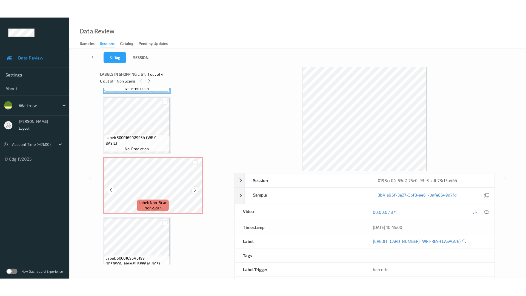
scroll to position [55, 0]
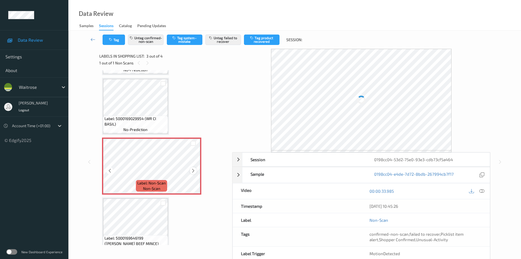
click at [191, 168] on icon at bounding box center [193, 170] width 5 height 5
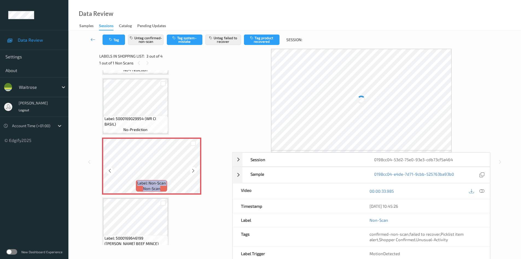
click at [191, 168] on icon at bounding box center [193, 170] width 5 height 5
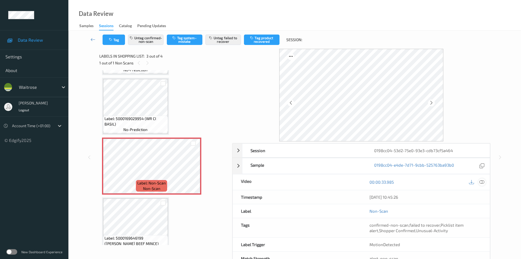
click at [484, 183] on icon at bounding box center [482, 181] width 5 height 5
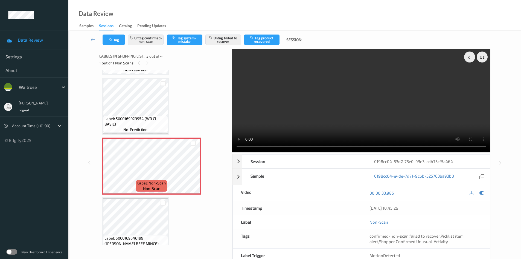
scroll to position [30, 0]
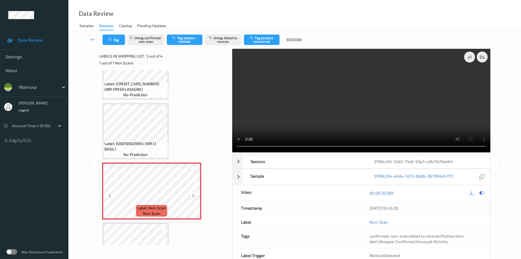
click at [192, 194] on icon at bounding box center [193, 195] width 5 height 5
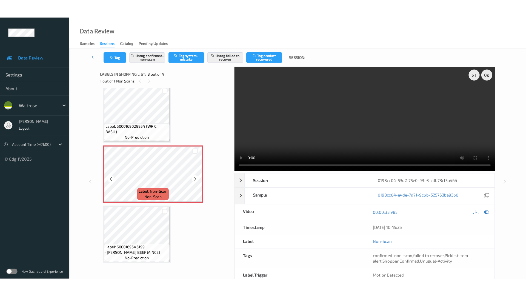
scroll to position [67, 0]
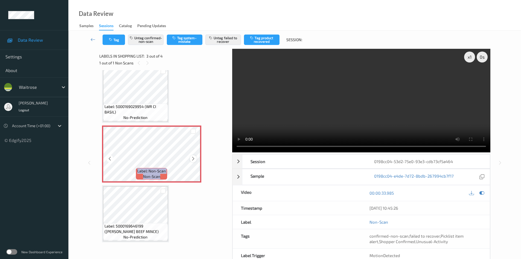
click at [197, 159] on div at bounding box center [193, 158] width 7 height 7
click at [191, 157] on icon at bounding box center [193, 158] width 5 height 5
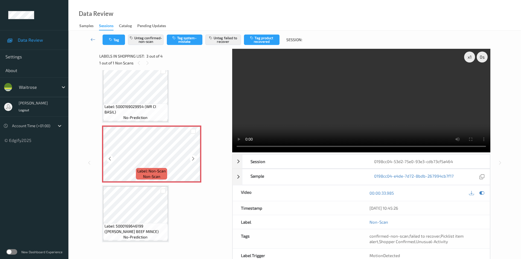
click at [191, 157] on icon at bounding box center [193, 158] width 5 height 5
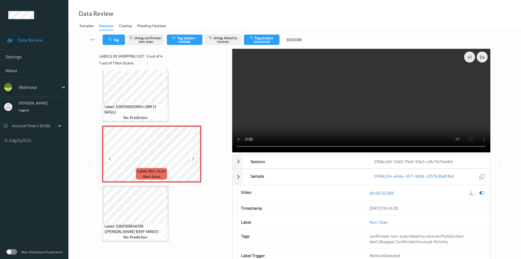
click at [192, 159] on icon at bounding box center [193, 158] width 5 height 5
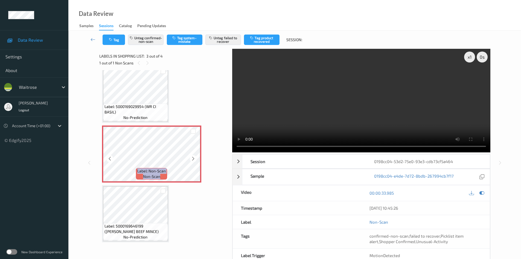
click at [192, 159] on icon at bounding box center [193, 158] width 5 height 5
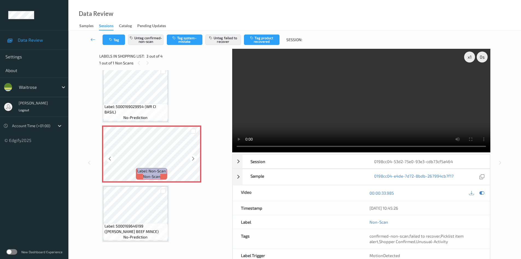
click at [192, 159] on icon at bounding box center [193, 158] width 5 height 5
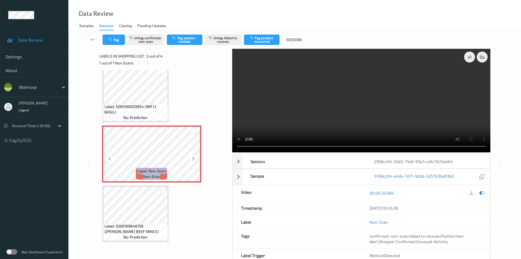
click at [192, 159] on icon at bounding box center [193, 158] width 5 height 5
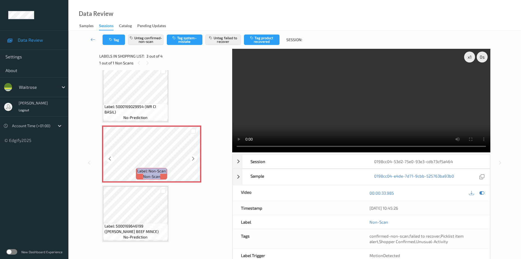
click at [192, 159] on icon at bounding box center [193, 158] width 5 height 5
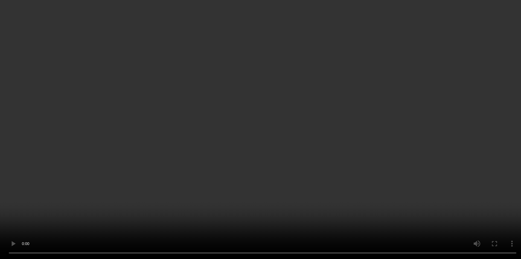
scroll to position [29, 0]
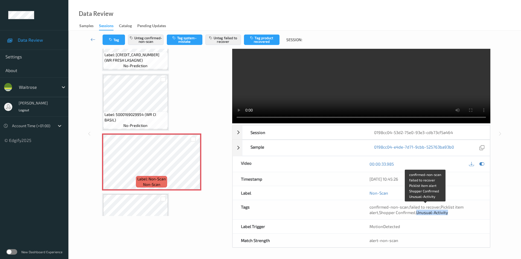
drag, startPoint x: 417, startPoint y: 213, endPoint x: 448, endPoint y: 212, distance: 31.2
click at [448, 212] on div "confirmed-non-scan , failed to recover , Picklist item alert , Shopper Confirme…" at bounding box center [426, 209] width 112 height 11
click at [462, 214] on div "confirmed-non-scan , failed to recover , Picklist item alert , Shopper Confirme…" at bounding box center [426, 209] width 112 height 11
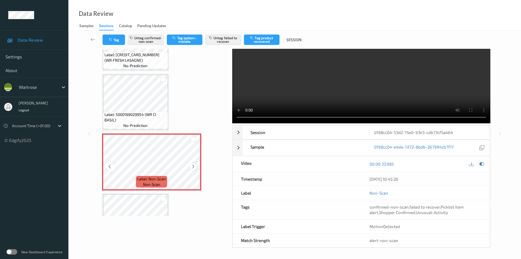
click at [192, 164] on icon at bounding box center [193, 166] width 5 height 5
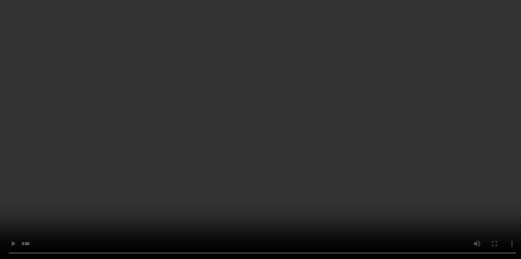
scroll to position [67, 0]
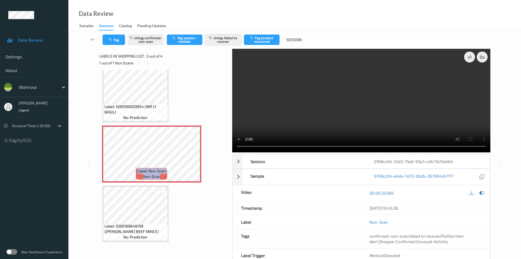
click at [223, 38] on button "Untag failed to recover" at bounding box center [224, 39] width 36 height 10
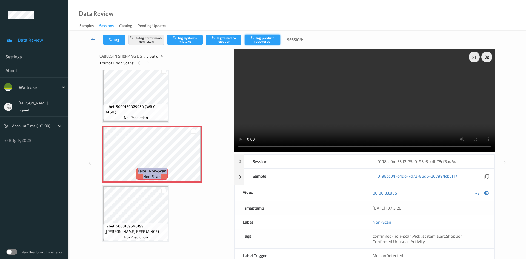
click at [261, 42] on button "Tag product recovered" at bounding box center [262, 39] width 36 height 10
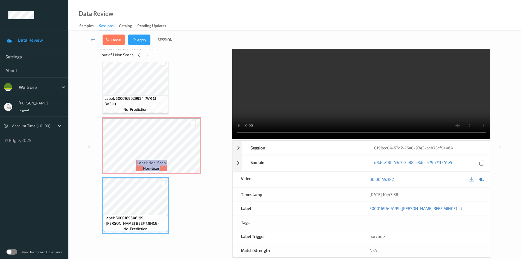
scroll to position [3, 0]
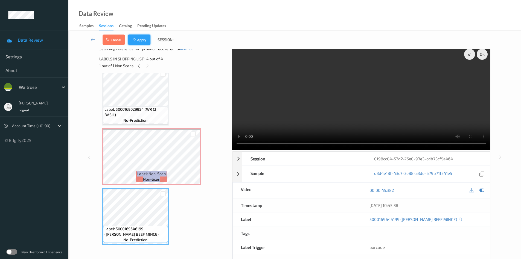
click at [140, 37] on button "Apply" at bounding box center [139, 39] width 22 height 10
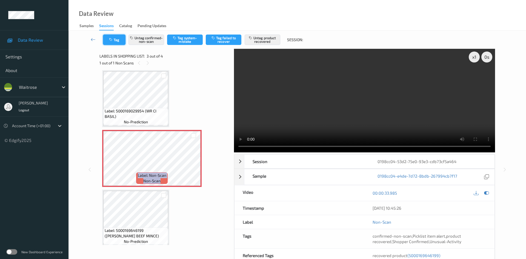
click at [117, 39] on button "Tag" at bounding box center [114, 39] width 22 height 10
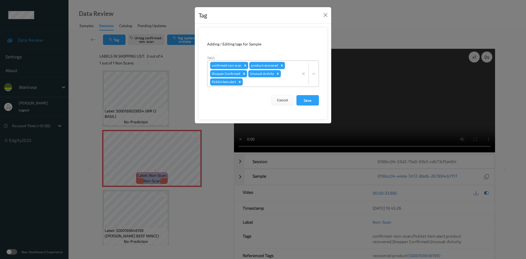
click at [241, 82] on icon "Remove Picklist item alert" at bounding box center [240, 82] width 4 height 4
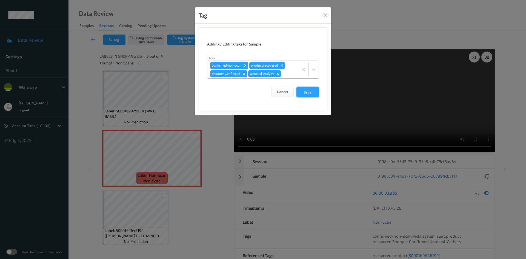
click at [310, 93] on button "Save" at bounding box center [307, 92] width 22 height 10
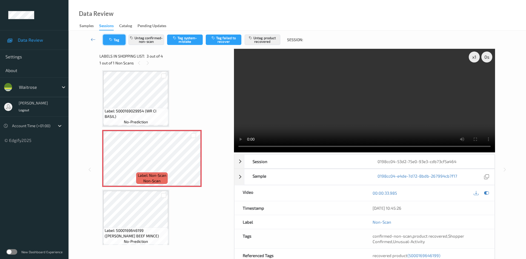
click at [113, 42] on button "Tag" at bounding box center [114, 39] width 22 height 10
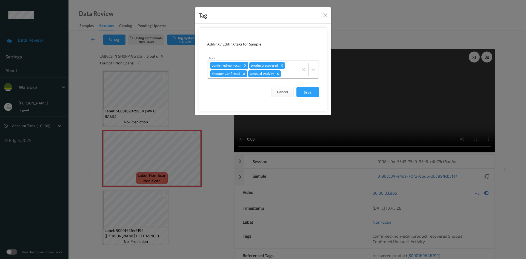
click at [277, 74] on icon "Remove Unusual-Activity" at bounding box center [278, 74] width 2 height 2
drag, startPoint x: 306, startPoint y: 91, endPoint x: 309, endPoint y: 96, distance: 6.3
click at [306, 91] on button "Save" at bounding box center [307, 92] width 22 height 10
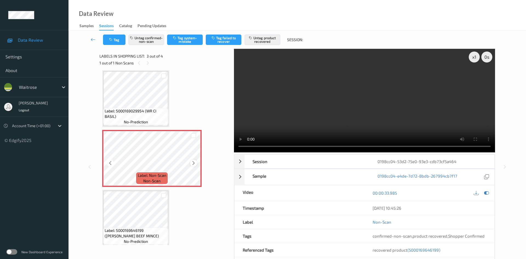
click at [194, 164] on icon at bounding box center [193, 162] width 5 height 5
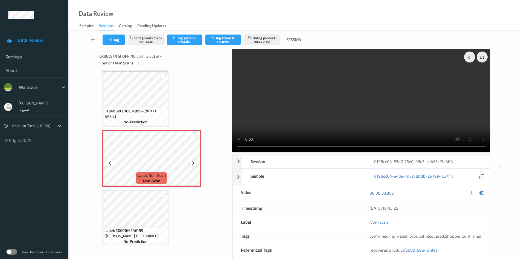
click at [195, 164] on icon at bounding box center [193, 162] width 5 height 5
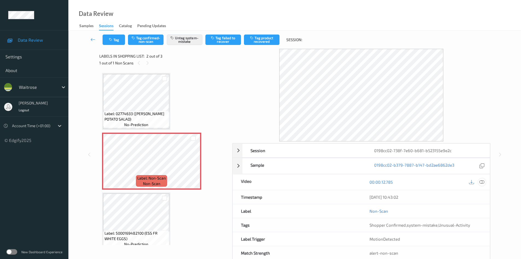
click at [481, 182] on icon at bounding box center [482, 181] width 5 height 5
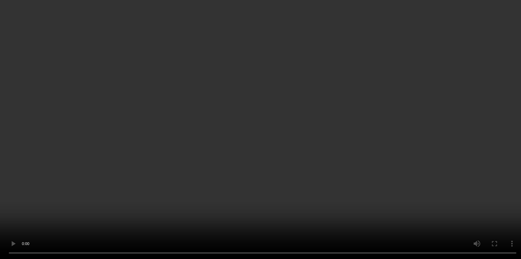
scroll to position [7, 0]
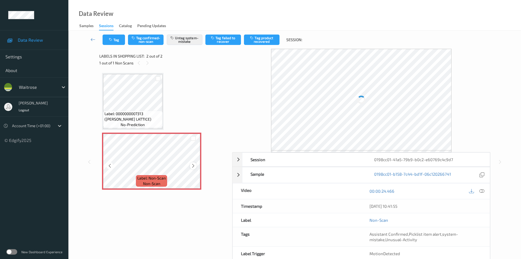
click at [190, 165] on div at bounding box center [193, 165] width 7 height 7
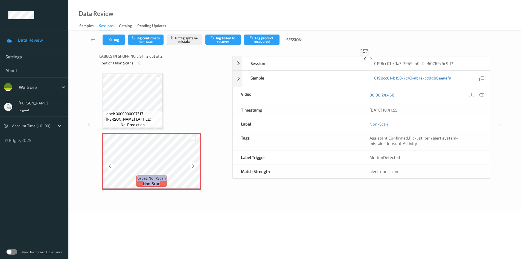
click at [190, 165] on div at bounding box center [193, 165] width 7 height 7
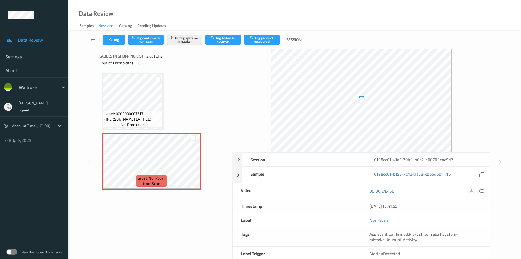
click at [482, 192] on icon at bounding box center [482, 190] width 5 height 5
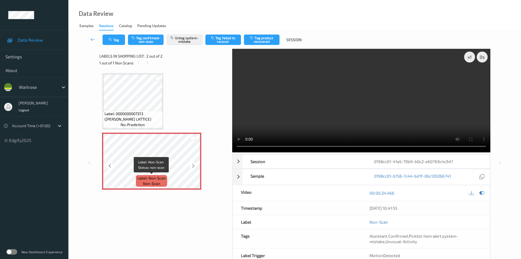
click at [165, 175] on div "Label: Non-Scan non-scan" at bounding box center [151, 180] width 31 height 11
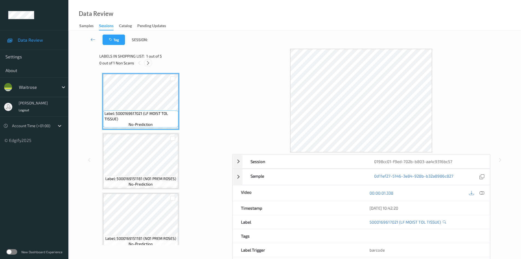
click at [148, 61] on icon at bounding box center [148, 62] width 5 height 5
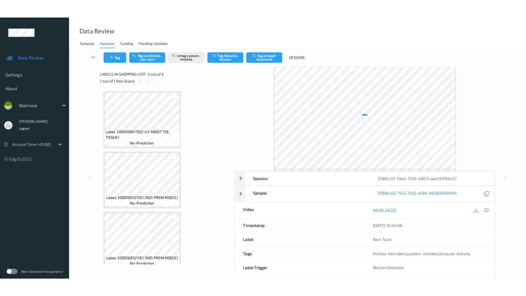
scroll to position [126, 0]
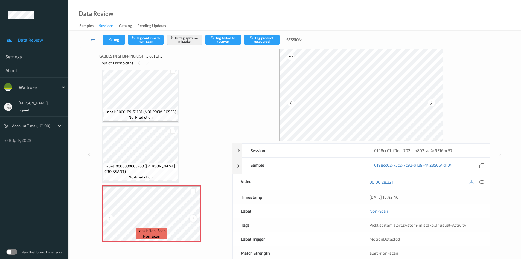
click at [192, 220] on icon at bounding box center [193, 218] width 5 height 5
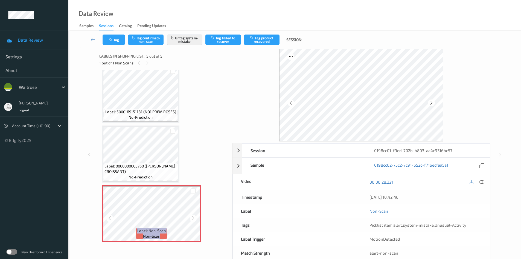
click at [192, 220] on icon at bounding box center [193, 218] width 5 height 5
click at [483, 183] on icon at bounding box center [482, 181] width 5 height 5
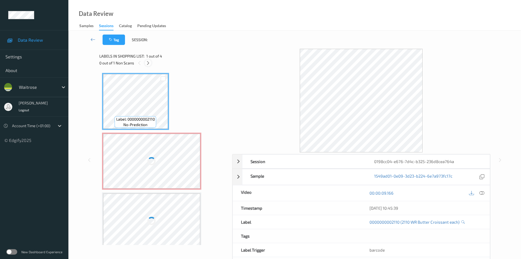
click at [146, 62] on icon at bounding box center [148, 62] width 5 height 5
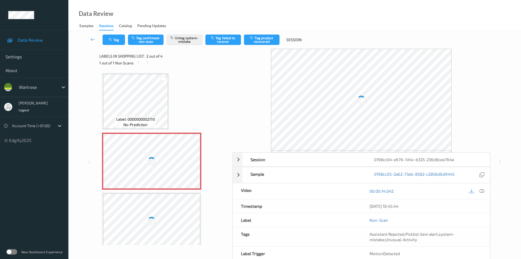
scroll to position [3, 0]
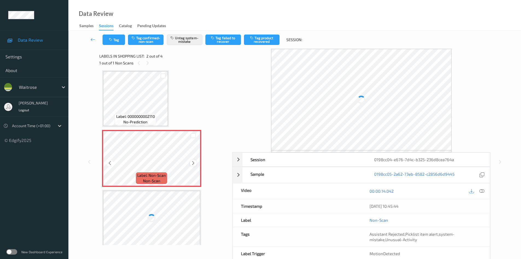
click at [190, 164] on div at bounding box center [193, 162] width 7 height 7
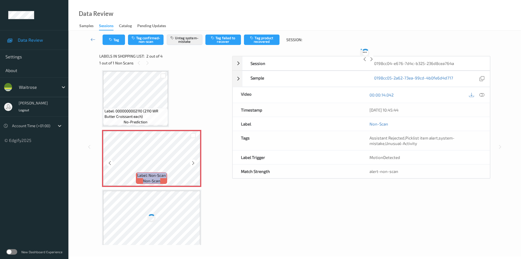
click at [190, 164] on div at bounding box center [193, 162] width 7 height 7
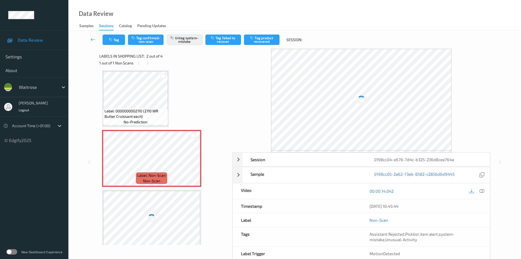
click at [483, 191] on icon at bounding box center [482, 190] width 5 height 5
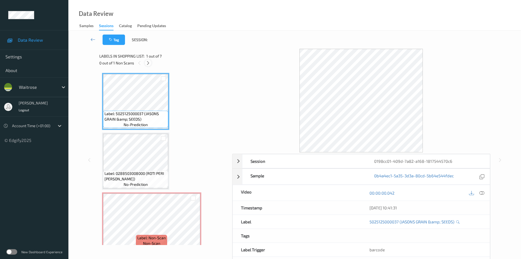
click at [149, 62] on icon at bounding box center [148, 62] width 5 height 5
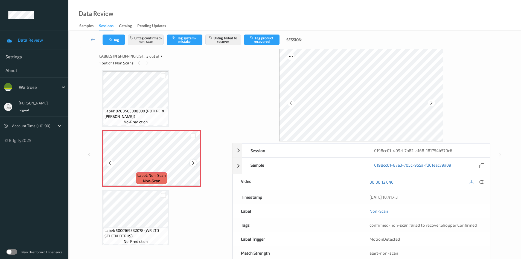
click at [193, 164] on icon at bounding box center [193, 162] width 5 height 5
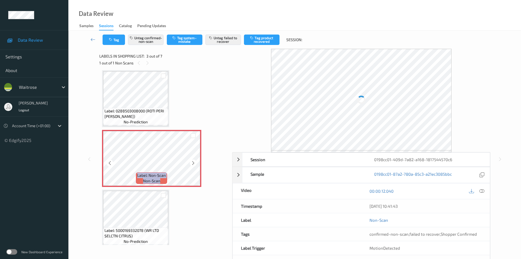
click at [193, 164] on icon at bounding box center [193, 162] width 5 height 5
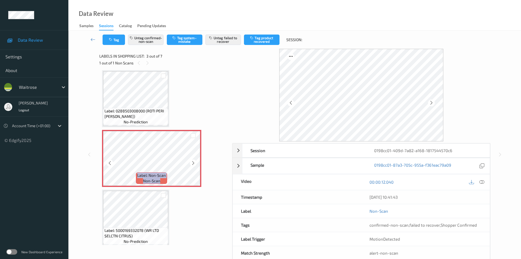
click at [193, 164] on icon at bounding box center [193, 162] width 5 height 5
click at [195, 162] on icon at bounding box center [193, 162] width 5 height 5
click at [480, 181] on icon at bounding box center [482, 181] width 5 height 5
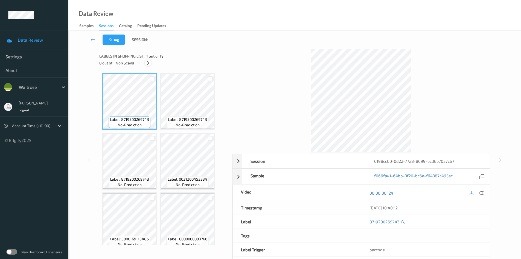
click at [149, 65] on icon at bounding box center [148, 62] width 5 height 5
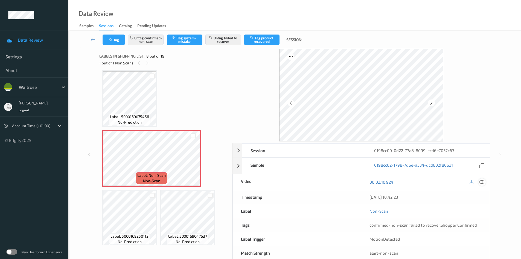
click at [483, 182] on icon at bounding box center [482, 181] width 5 height 5
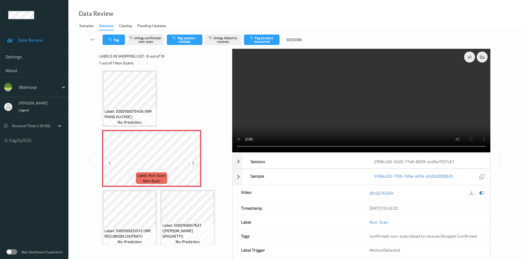
click at [195, 162] on icon at bounding box center [193, 162] width 5 height 5
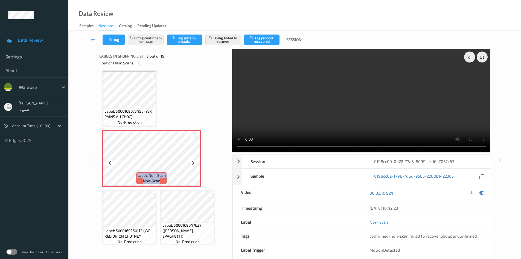
click at [195, 162] on icon at bounding box center [193, 162] width 5 height 5
click at [194, 163] on icon at bounding box center [193, 162] width 5 height 5
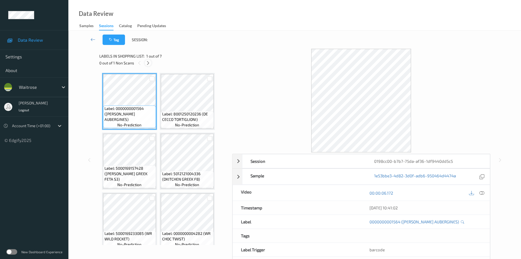
click at [149, 64] on icon at bounding box center [148, 62] width 5 height 5
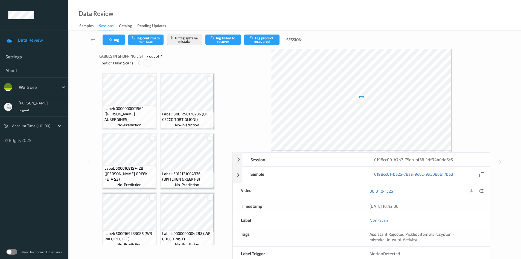
scroll to position [67, 0]
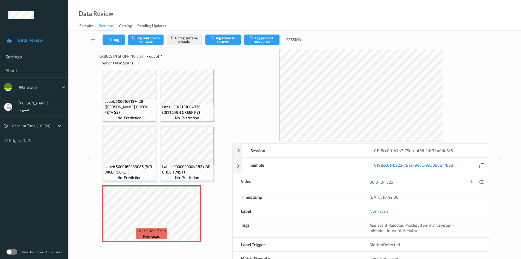
click at [485, 183] on icon at bounding box center [482, 181] width 5 height 5
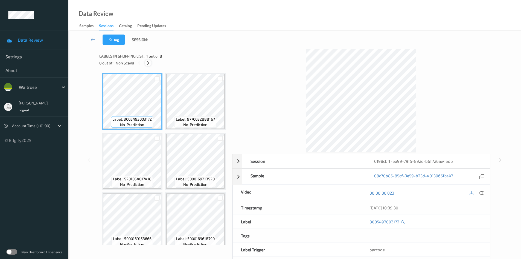
click at [149, 64] on icon at bounding box center [148, 62] width 5 height 5
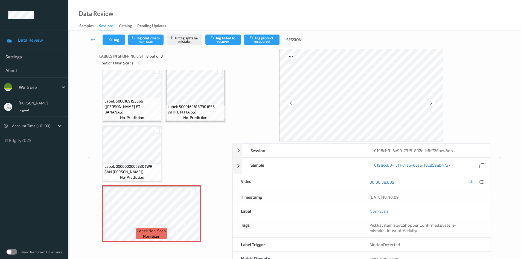
scroll to position [300, 0]
click at [481, 182] on icon at bounding box center [482, 181] width 5 height 5
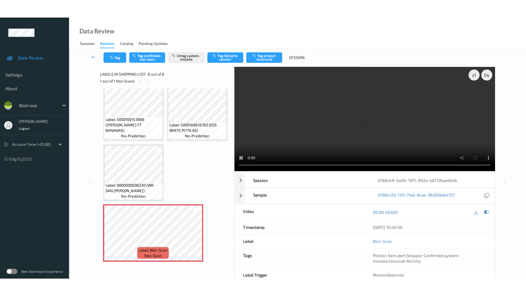
scroll to position [305, 0]
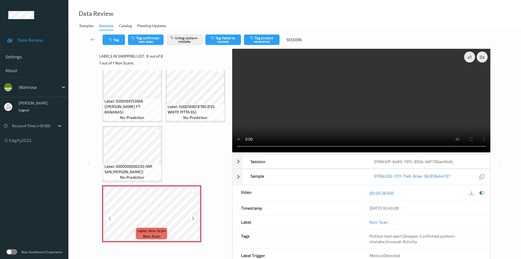
click at [194, 217] on icon at bounding box center [193, 218] width 5 height 5
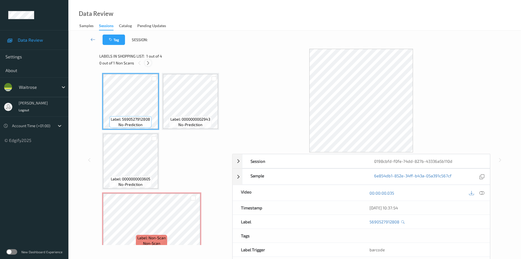
click at [150, 63] on icon at bounding box center [148, 62] width 5 height 5
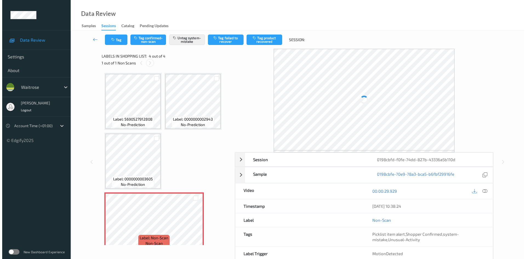
scroll to position [7, 0]
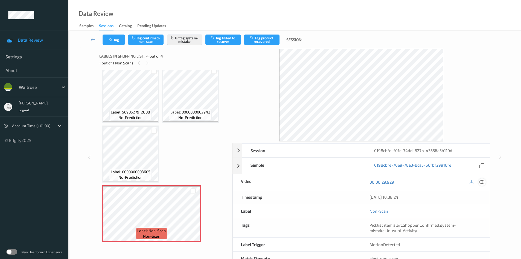
click at [484, 184] on icon at bounding box center [482, 181] width 5 height 5
